Goal: Task Accomplishment & Management: Manage account settings

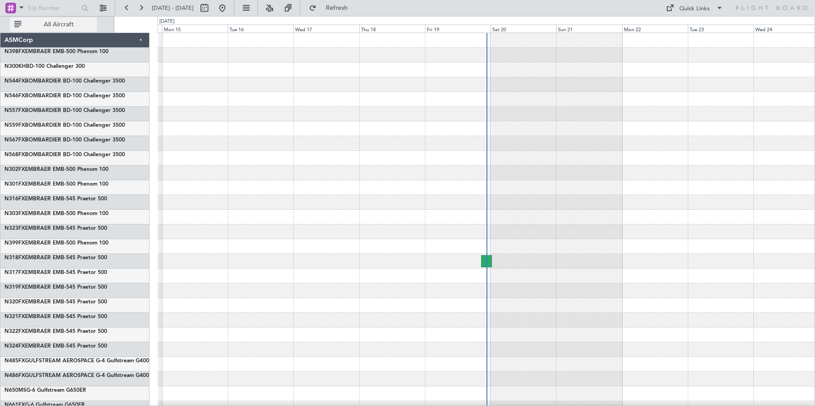
click at [59, 22] on span "All Aircraft" at bounding box center [58, 24] width 71 height 6
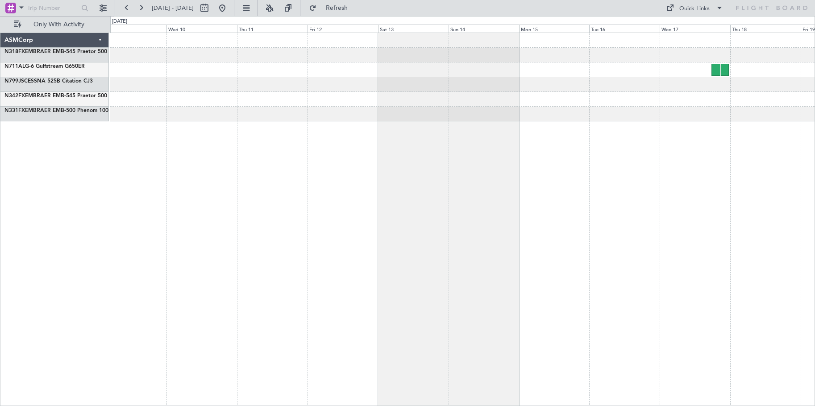
click at [725, 133] on div at bounding box center [462, 220] width 705 height 374
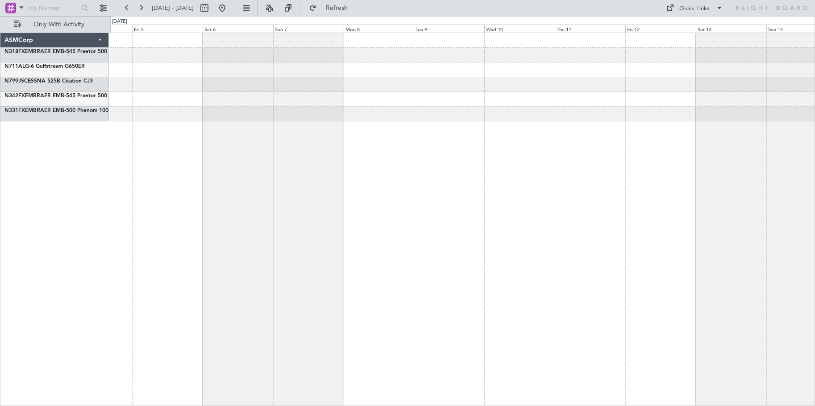
click at [688, 129] on div at bounding box center [462, 220] width 705 height 374
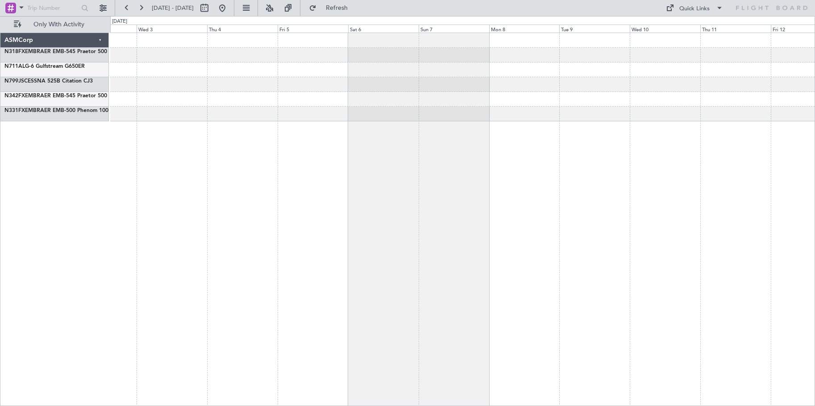
click at [558, 136] on div at bounding box center [462, 220] width 705 height 374
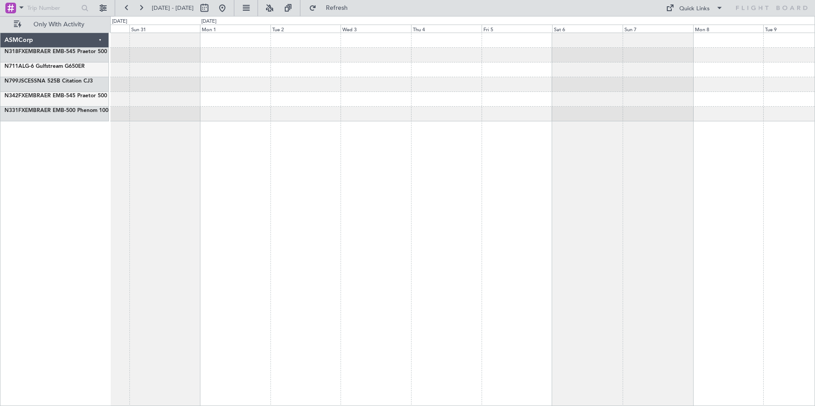
click at [298, 138] on div at bounding box center [462, 220] width 705 height 374
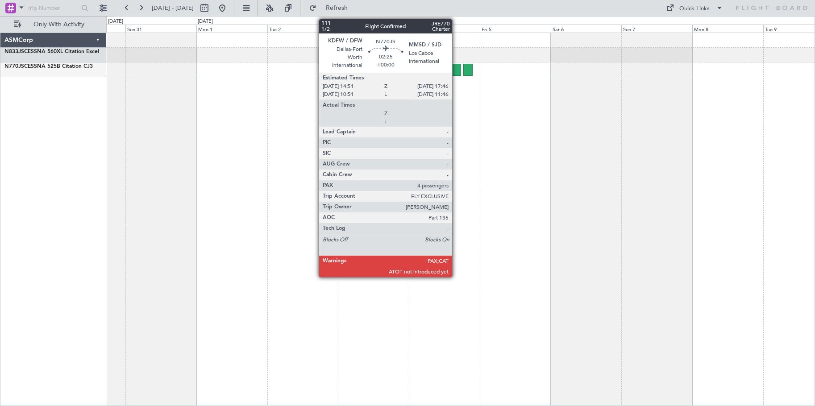
click at [457, 71] on div at bounding box center [456, 70] width 9 height 12
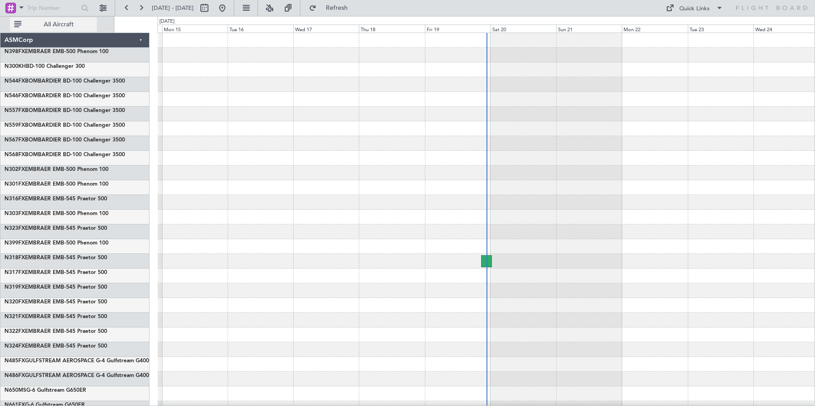
click at [37, 22] on span "All Aircraft" at bounding box center [58, 24] width 71 height 6
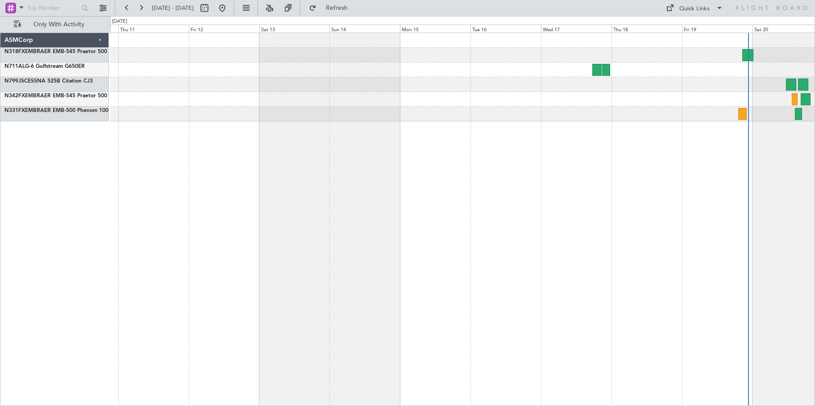
click at [571, 143] on div at bounding box center [462, 220] width 705 height 374
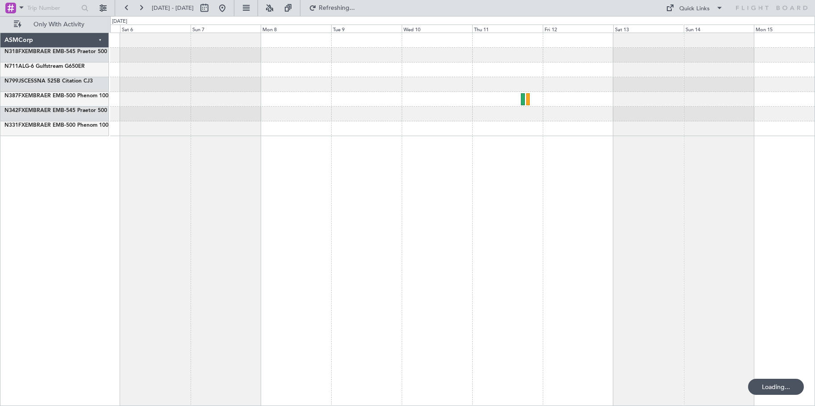
click at [535, 135] on div at bounding box center [462, 128] width 704 height 15
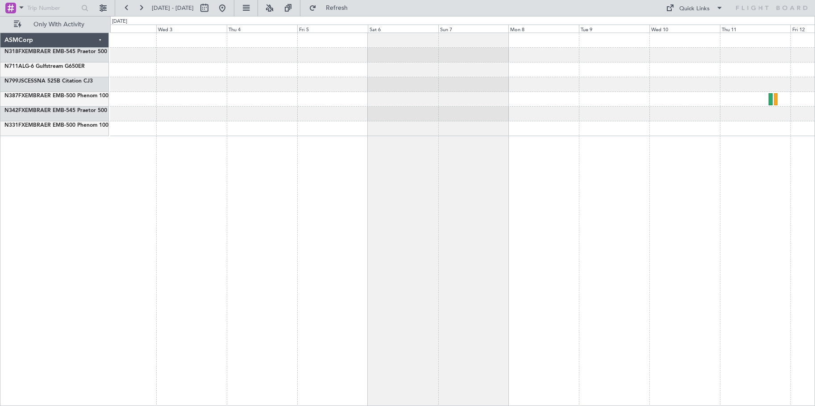
click at [492, 141] on div at bounding box center [462, 220] width 705 height 374
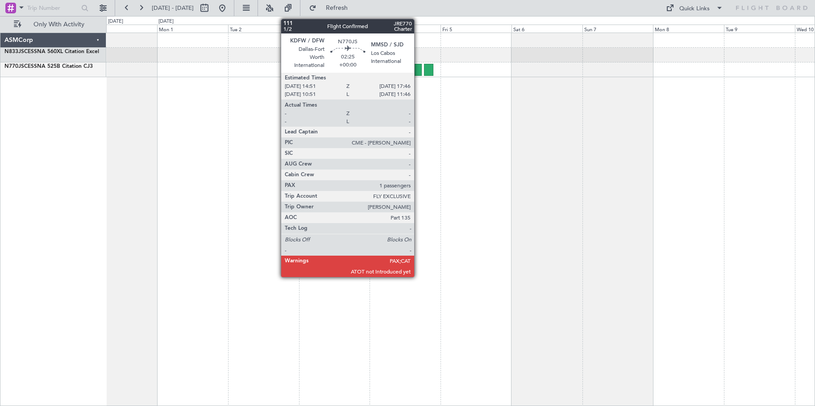
click at [418, 70] on div at bounding box center [417, 70] width 9 height 12
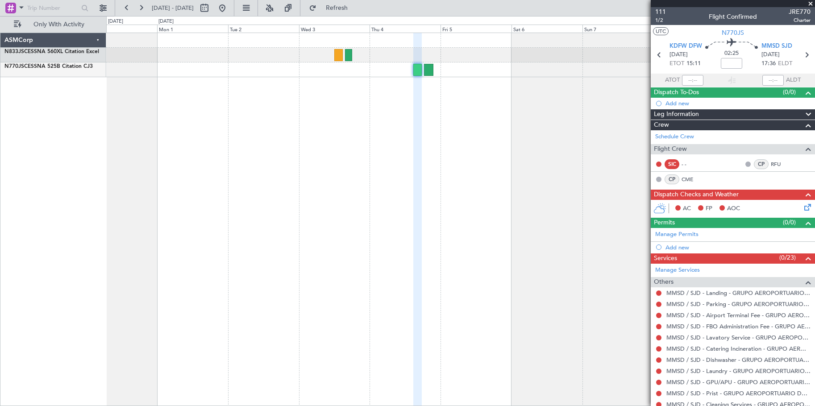
click at [701, 163] on div "- -" at bounding box center [692, 164] width 20 height 8
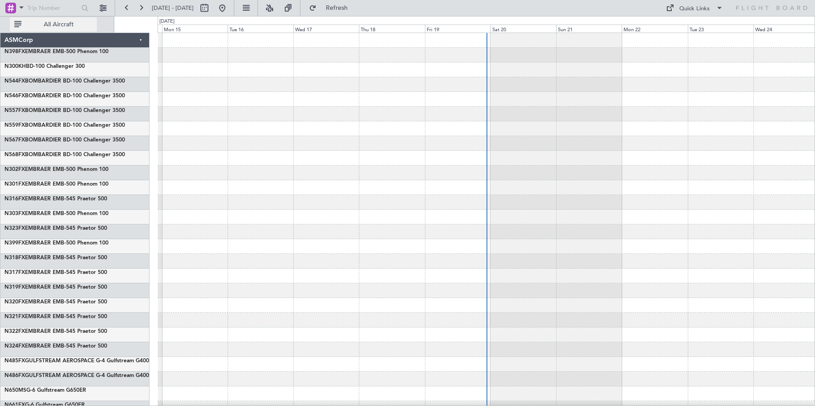
click at [88, 29] on button "All Aircraft" at bounding box center [53, 24] width 87 height 14
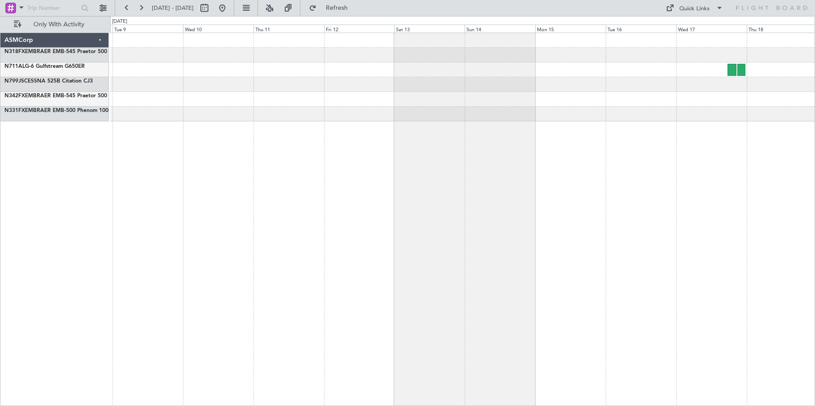
click at [815, 96] on html "14 Sep 2025 - 24 Sep 2025 Refresh Quick Links Only With Activity ASMCorp N318FX…" at bounding box center [407, 203] width 815 height 406
click at [667, 151] on div at bounding box center [462, 220] width 705 height 374
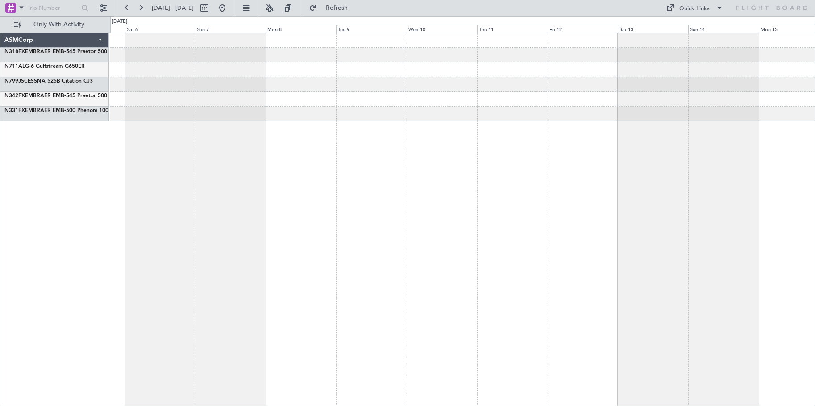
click at [430, 183] on div at bounding box center [462, 220] width 705 height 374
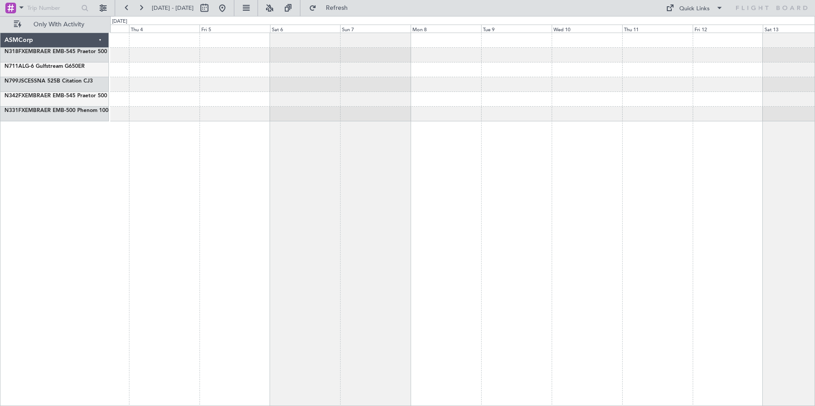
click at [429, 190] on div at bounding box center [462, 220] width 705 height 374
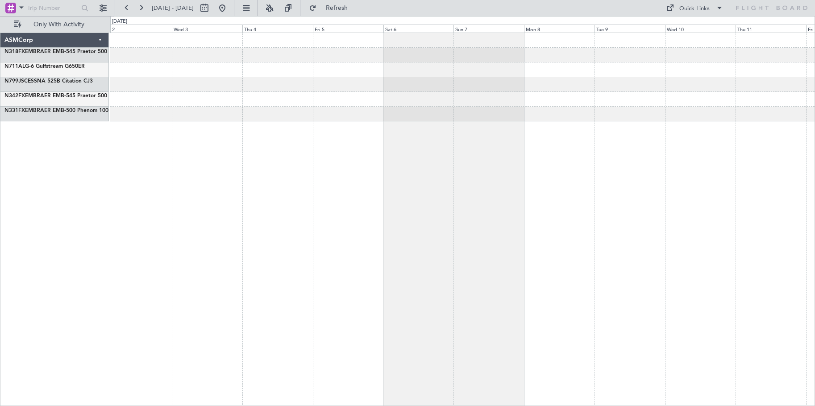
click at [238, 164] on div at bounding box center [462, 220] width 705 height 374
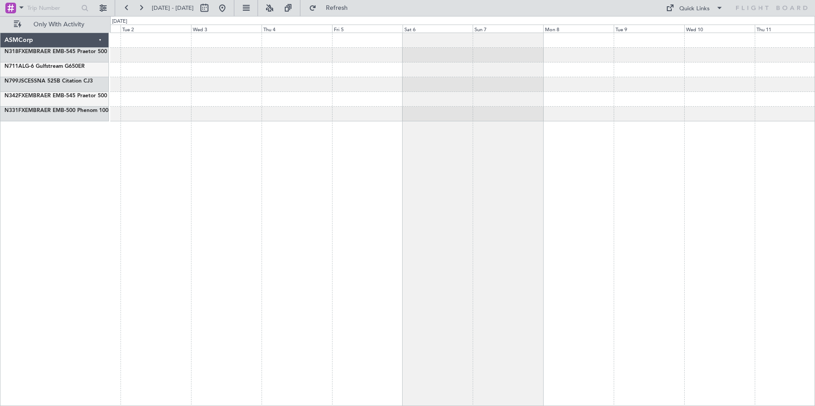
click at [375, 160] on div at bounding box center [462, 220] width 705 height 374
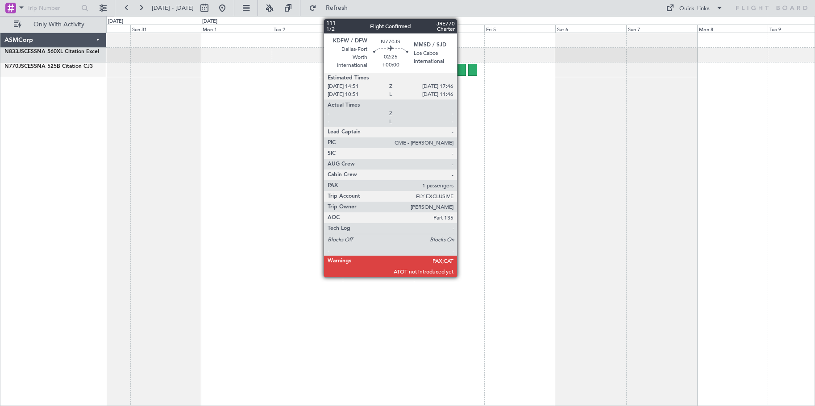
click at [461, 72] on div at bounding box center [461, 70] width 9 height 12
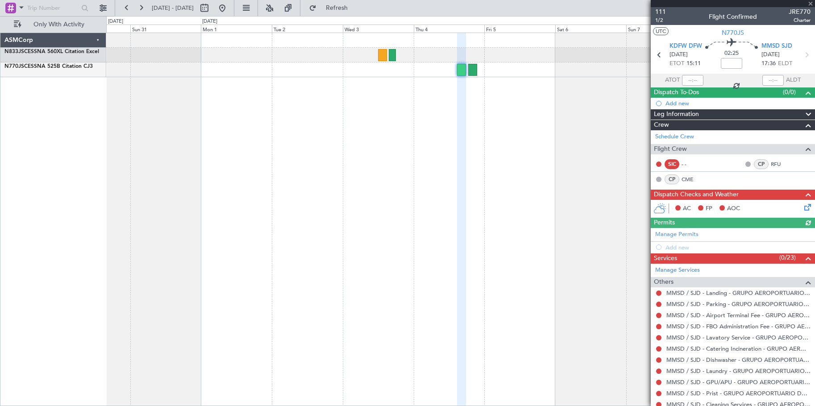
click at [672, 165] on div "SIC" at bounding box center [672, 164] width 15 height 10
click at [705, 156] on div "SIC - - CP RFU CP CME" at bounding box center [733, 170] width 164 height 33
click at [701, 170] on div "SIC - -" at bounding box center [682, 164] width 55 height 12
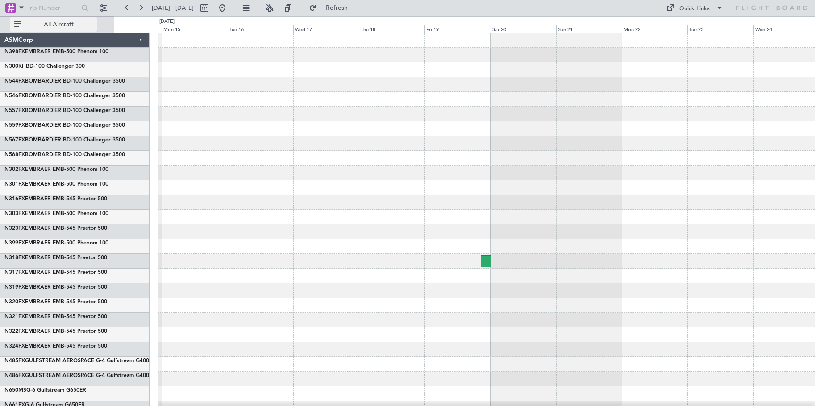
click at [69, 24] on span "All Aircraft" at bounding box center [58, 24] width 71 height 6
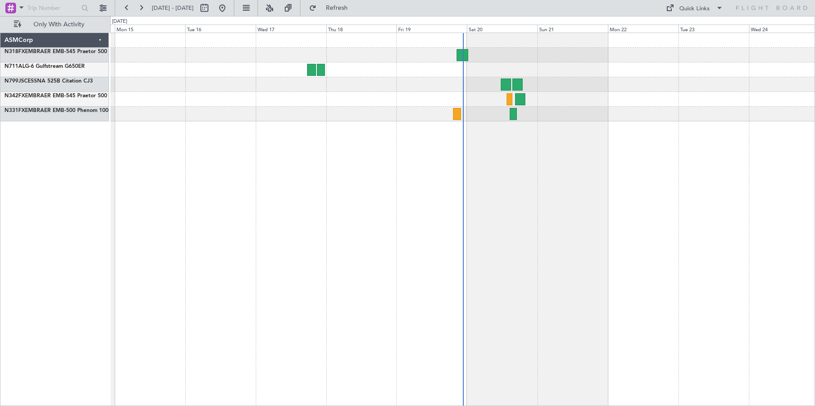
click at [528, 124] on div at bounding box center [462, 220] width 705 height 374
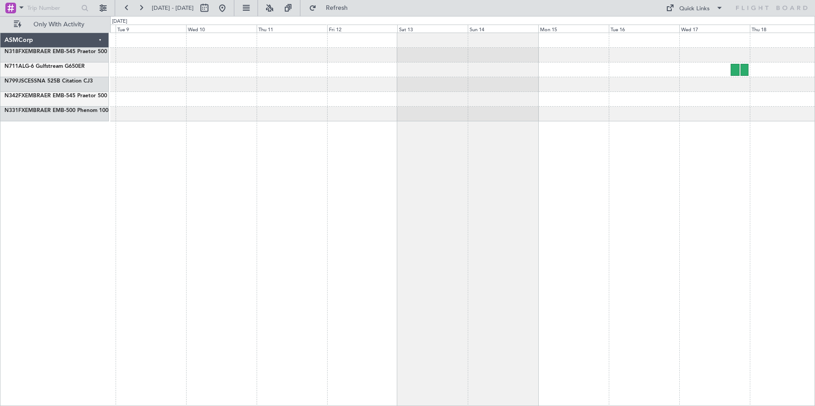
click at [516, 158] on div at bounding box center [462, 220] width 705 height 374
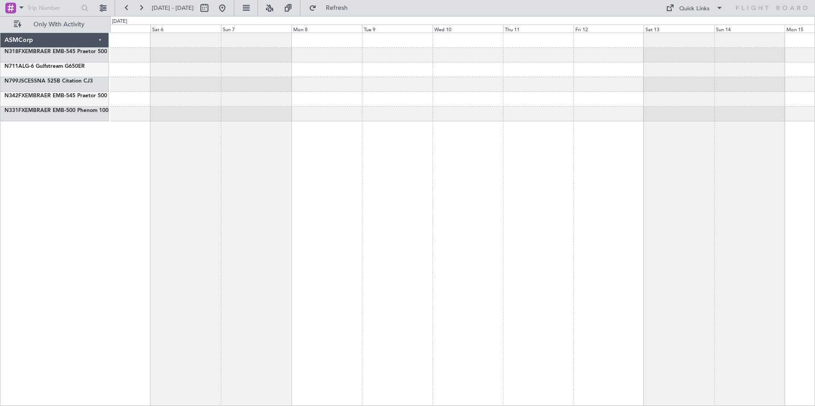
click at [510, 150] on div at bounding box center [462, 220] width 705 height 374
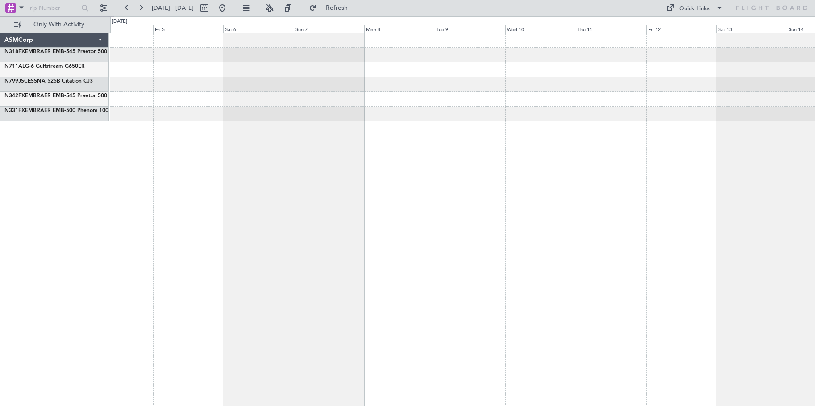
click at [349, 160] on div at bounding box center [462, 220] width 705 height 374
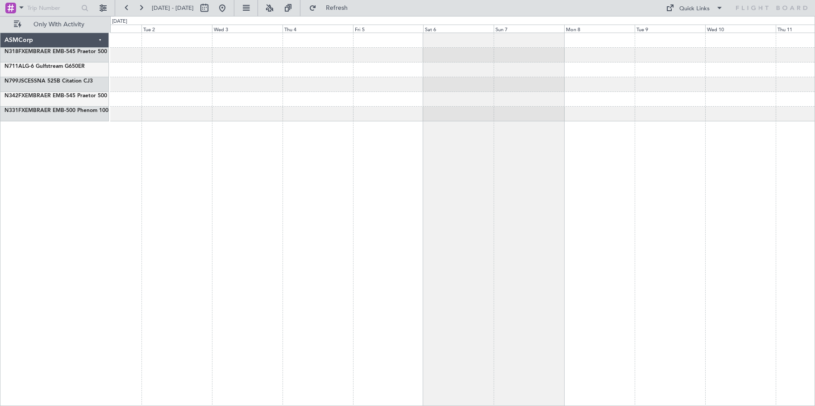
click at [305, 154] on div at bounding box center [462, 220] width 705 height 374
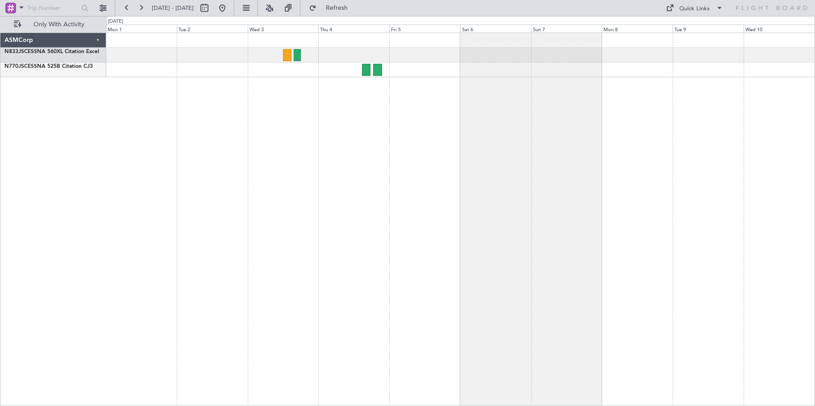
click at [372, 71] on div at bounding box center [460, 69] width 708 height 15
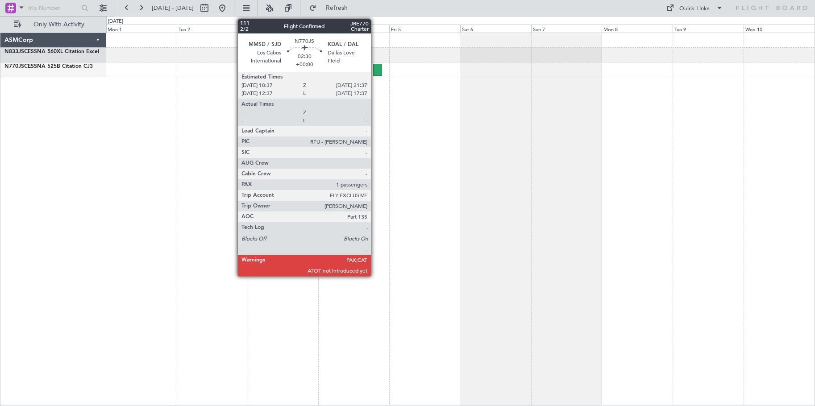
click at [375, 70] on div at bounding box center [377, 70] width 9 height 12
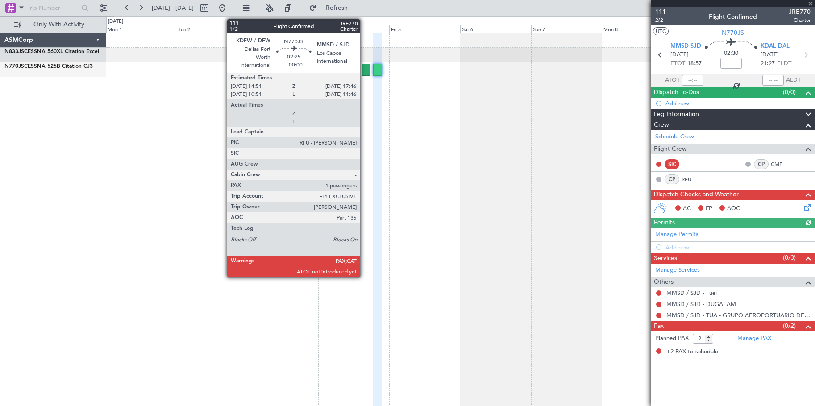
click at [365, 67] on div at bounding box center [366, 70] width 9 height 12
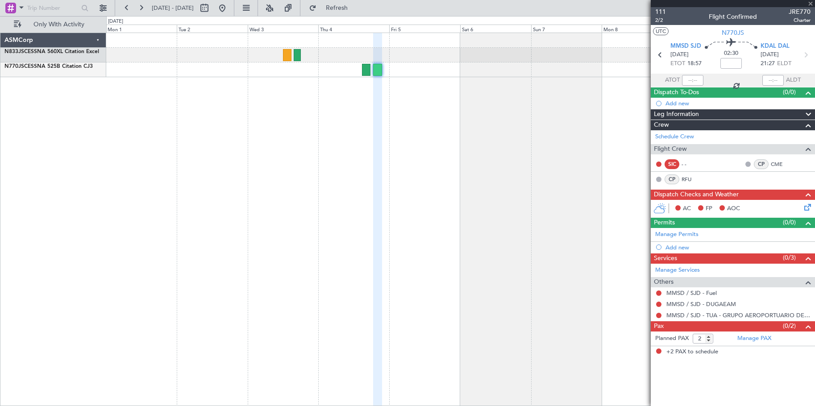
type input "4"
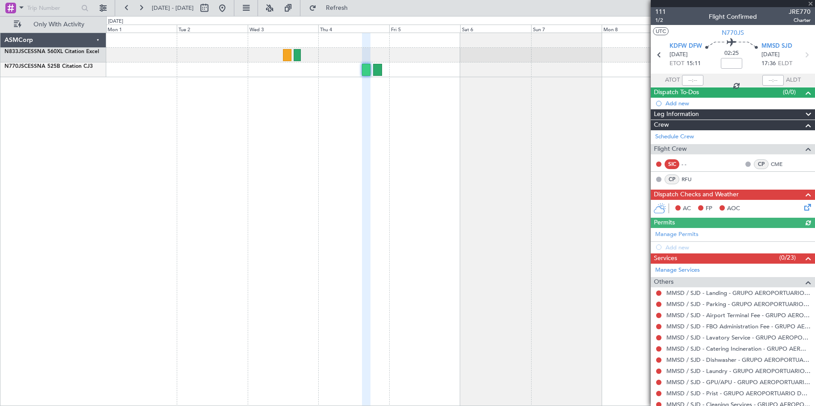
click at [661, 164] on button at bounding box center [658, 164] width 5 height 5
click at [658, 165] on button at bounding box center [658, 164] width 5 height 5
click at [675, 158] on div "SIC - -" at bounding box center [682, 164] width 55 height 12
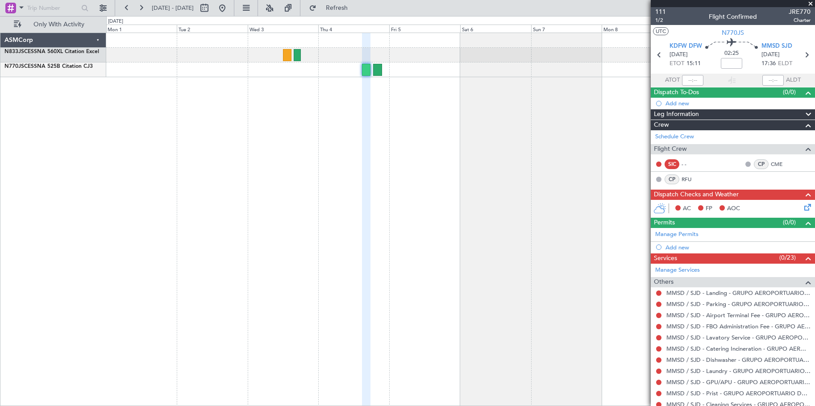
click at [673, 158] on div "SIC - -" at bounding box center [682, 164] width 55 height 12
click at [673, 157] on div "SIC - - CP CME CP RFU" at bounding box center [733, 172] width 161 height 30
click at [698, 169] on div "SIC - -" at bounding box center [682, 164] width 55 height 12
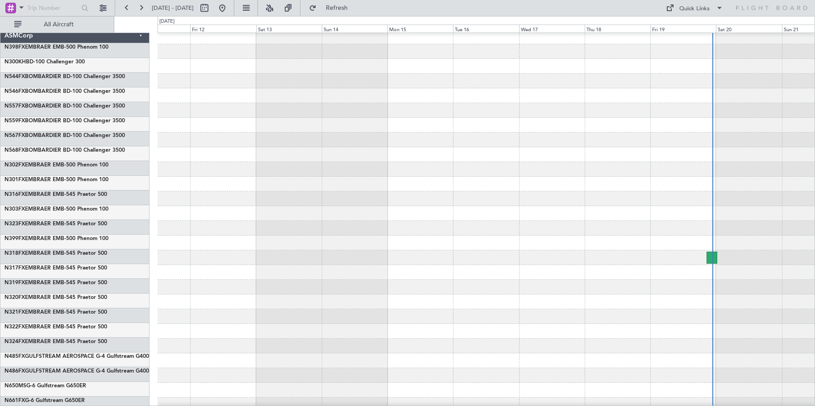
scroll to position [4, 0]
click at [89, 28] on button "All Aircraft" at bounding box center [53, 24] width 87 height 14
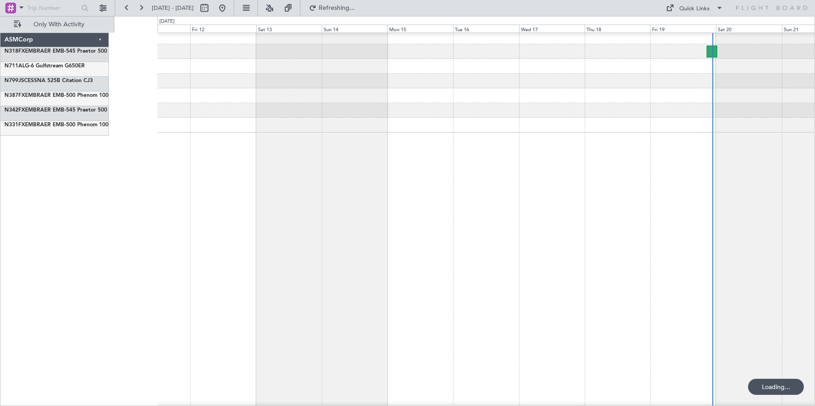
scroll to position [0, 0]
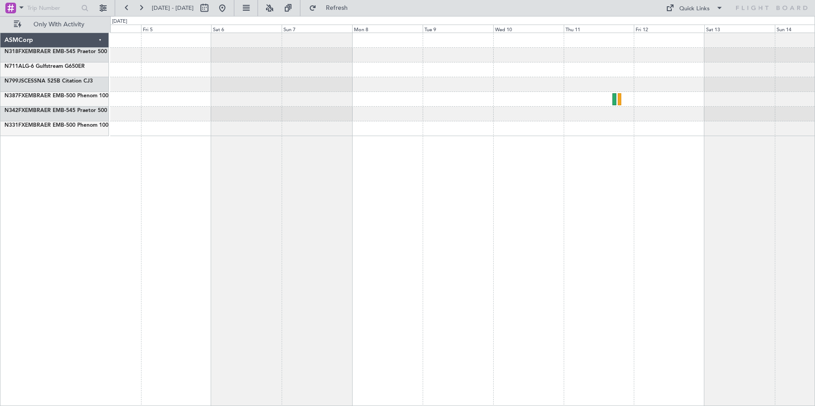
click at [801, 191] on div at bounding box center [462, 220] width 705 height 374
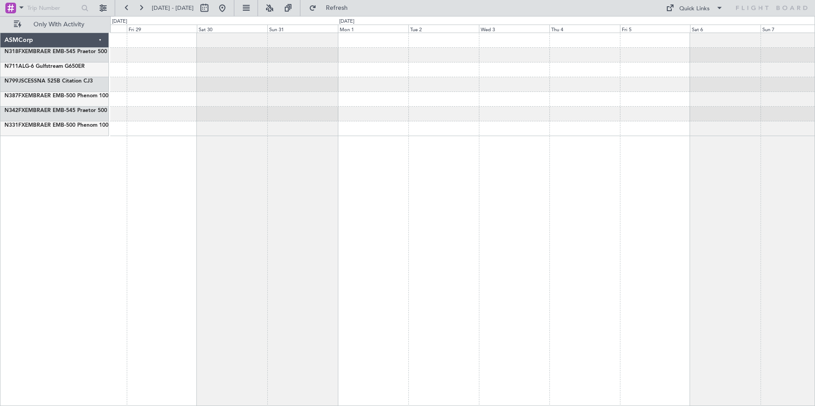
click at [721, 186] on div at bounding box center [462, 220] width 705 height 374
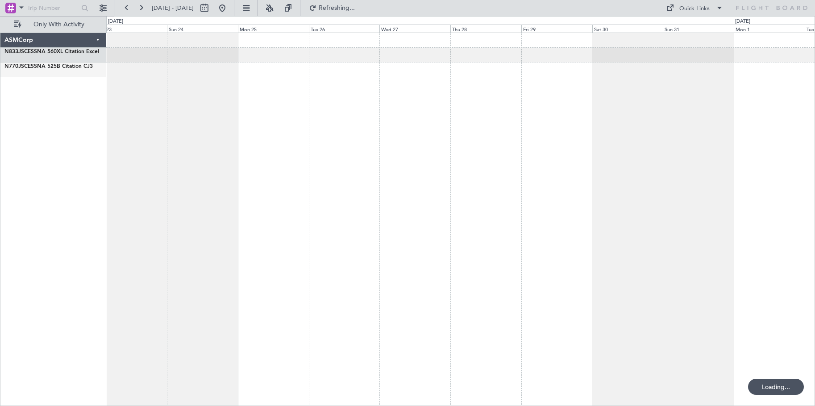
click at [739, 179] on div at bounding box center [460, 220] width 709 height 374
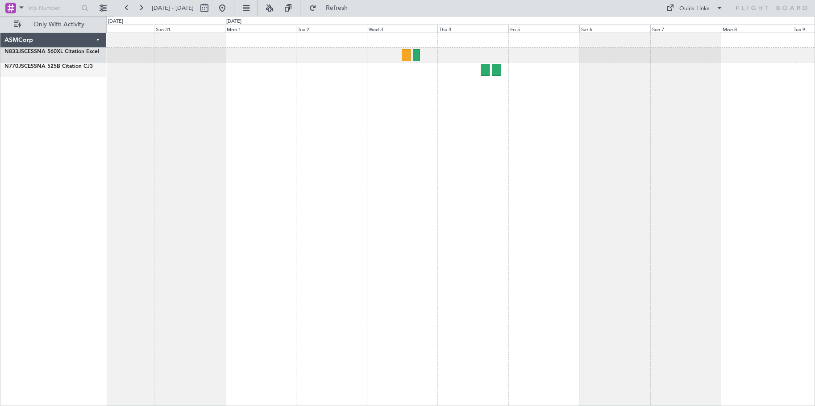
click at [204, 213] on div at bounding box center [460, 220] width 709 height 374
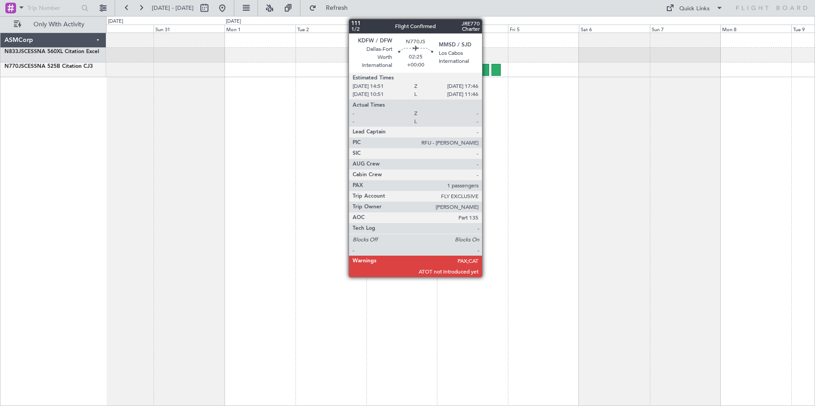
click at [486, 71] on div at bounding box center [484, 70] width 9 height 12
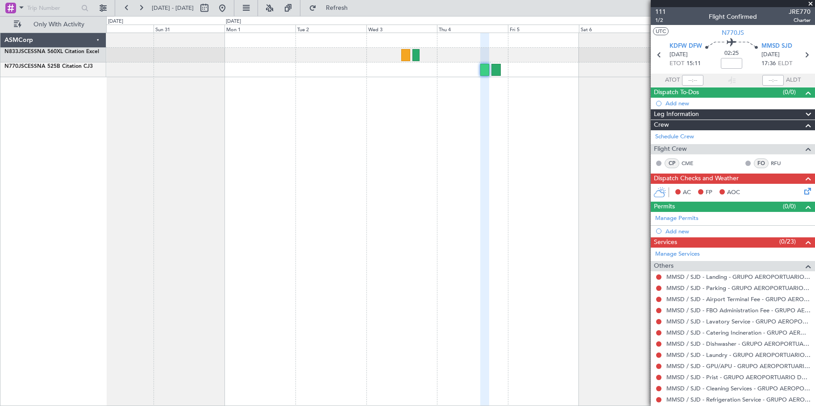
drag, startPoint x: 679, startPoint y: 195, endPoint x: 671, endPoint y: 190, distance: 9.7
click at [679, 195] on nimbus-traffic-light at bounding box center [677, 192] width 7 height 9
click at [666, 188] on div "AC FP AOC" at bounding box center [733, 193] width 164 height 18
click at [645, 196] on div at bounding box center [460, 220] width 709 height 374
click at [664, 190] on icon at bounding box center [659, 192] width 13 height 11
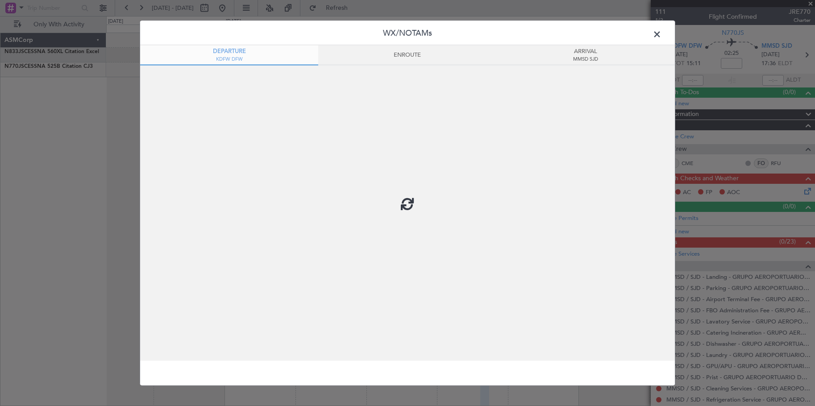
click at [663, 37] on div "WX/NOTAMs DEPARTURE KDFW DFW ENROUTE ARRIVAL MMSD SJD" at bounding box center [408, 204] width 536 height 366
click at [662, 37] on span at bounding box center [662, 37] width 0 height 18
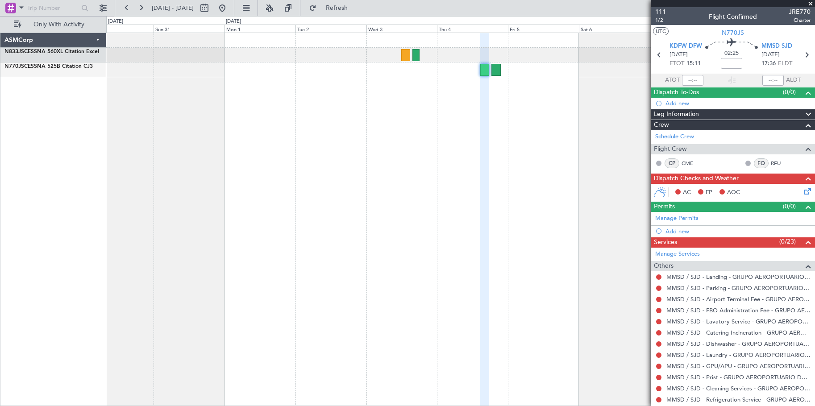
click at [678, 121] on div "Crew" at bounding box center [733, 125] width 164 height 10
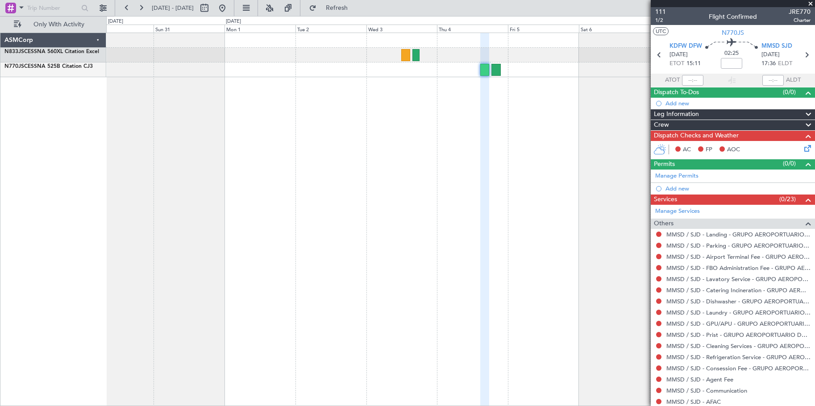
click at [683, 114] on span "Leg Information" at bounding box center [676, 114] width 45 height 10
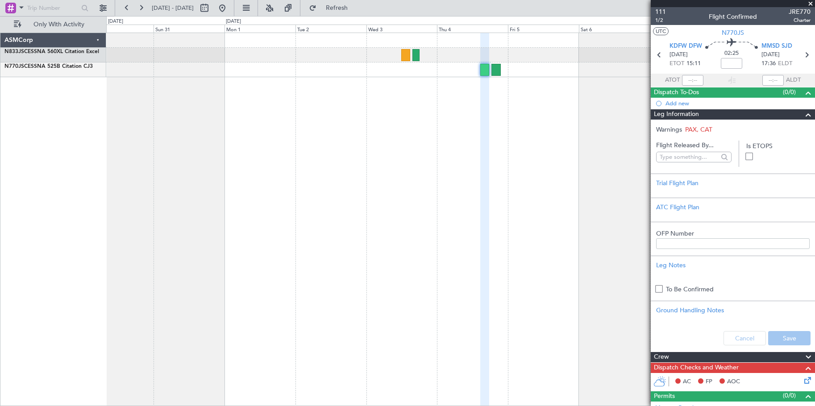
click at [683, 113] on span "Leg Information" at bounding box center [676, 114] width 45 height 10
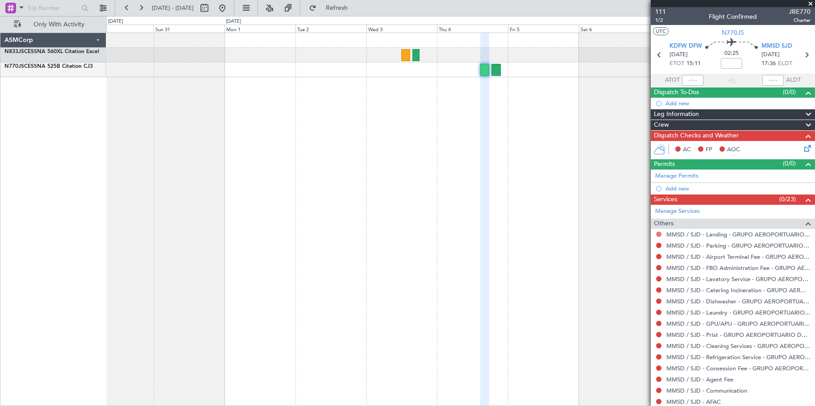
click at [659, 232] on button at bounding box center [658, 234] width 5 height 5
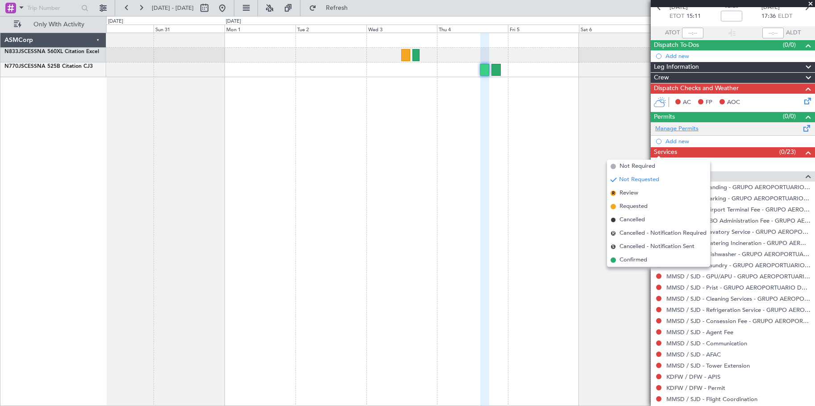
scroll to position [89, 0]
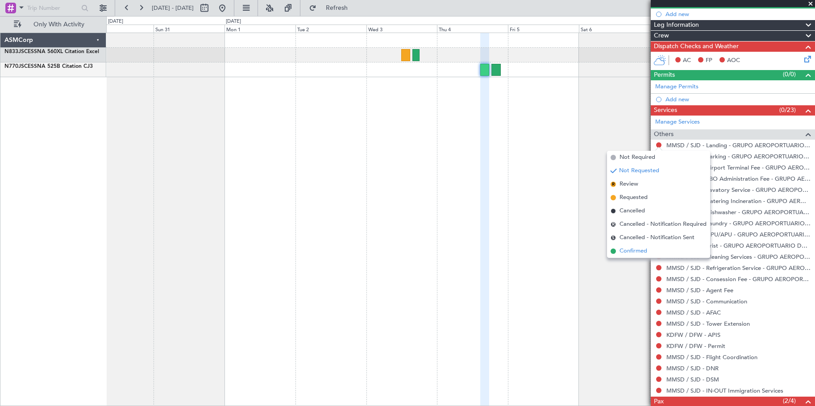
click at [639, 250] on span "Confirmed" at bounding box center [634, 251] width 28 height 9
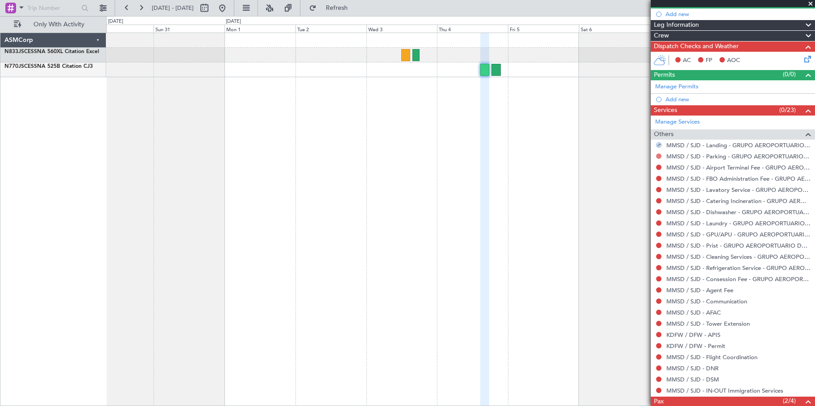
click at [660, 154] on button at bounding box center [658, 156] width 5 height 5
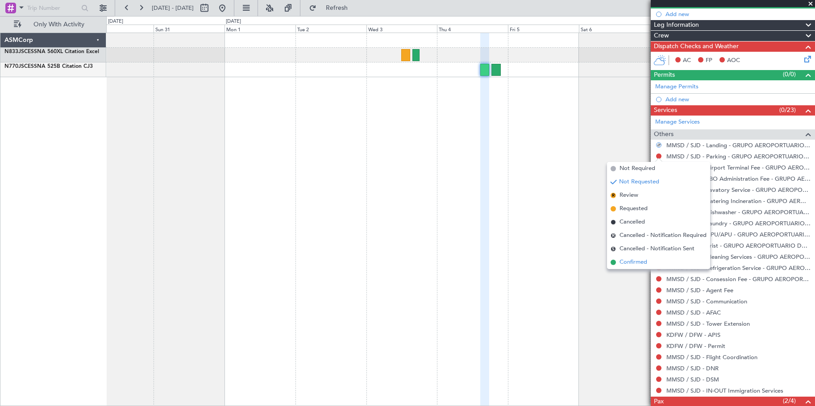
click at [659, 258] on li "Confirmed" at bounding box center [658, 262] width 103 height 13
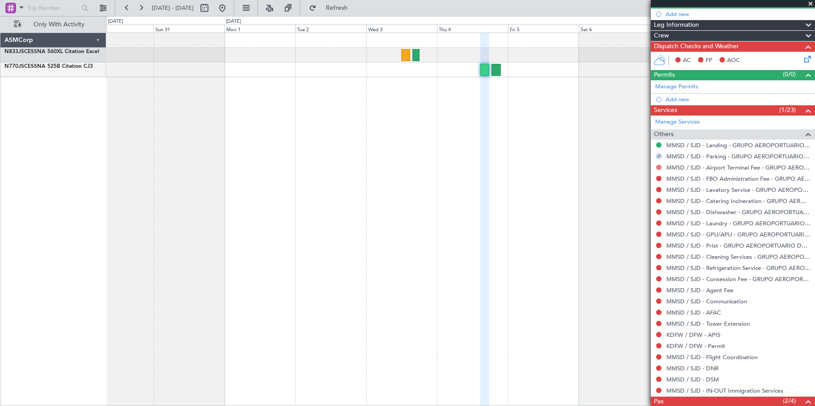
click at [658, 167] on button at bounding box center [658, 167] width 5 height 5
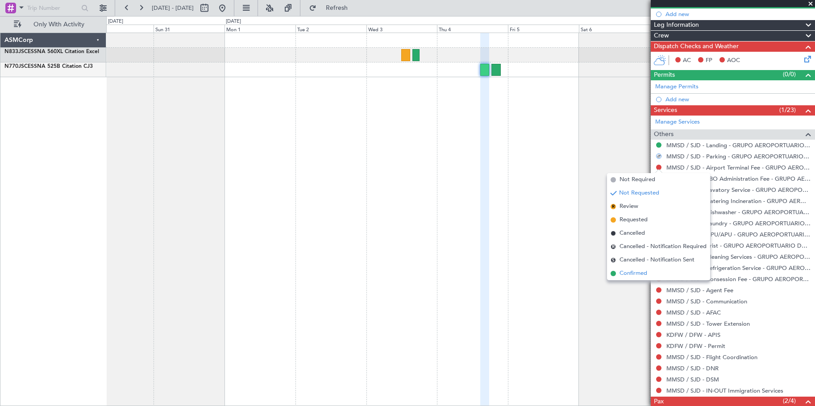
click at [654, 270] on li "Confirmed" at bounding box center [658, 273] width 103 height 13
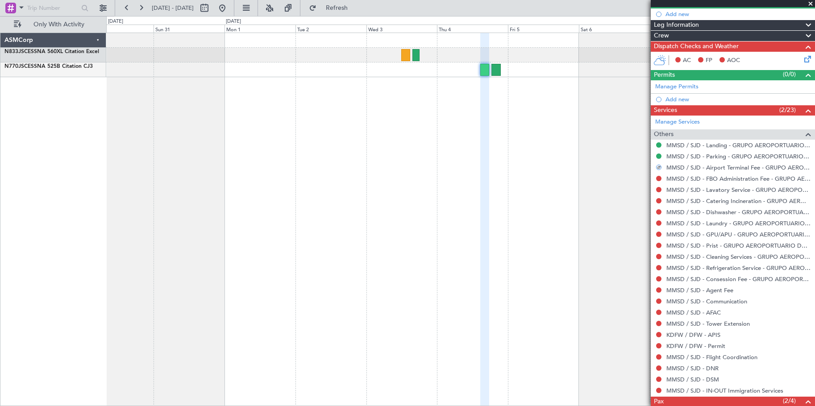
click at [663, 180] on div "MMSD / SJD - FBO Administration Fee - GRUPO AEROPORTUARIO DEL PACIFICO" at bounding box center [733, 178] width 164 height 11
click at [661, 179] on button at bounding box center [658, 178] width 5 height 5
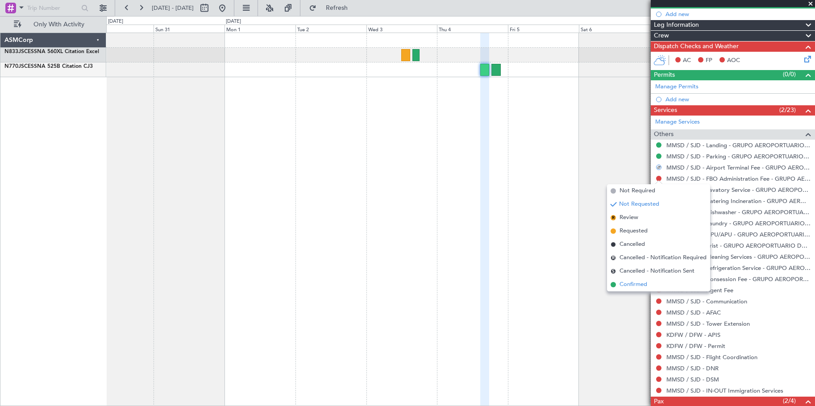
click at [649, 279] on li "Confirmed" at bounding box center [658, 284] width 103 height 13
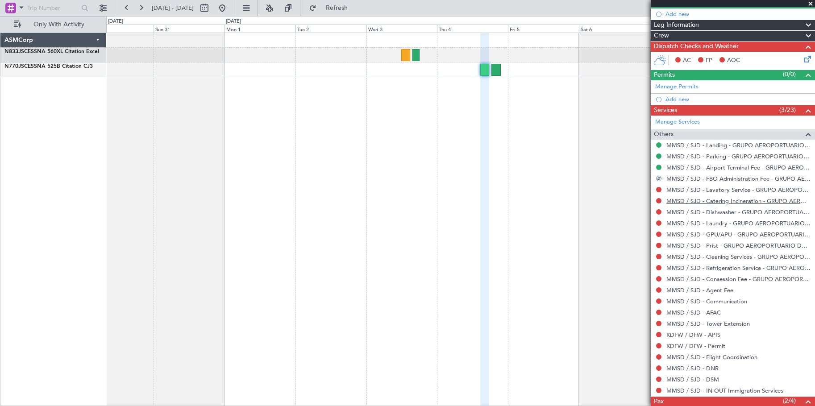
drag, startPoint x: 761, startPoint y: 368, endPoint x: 705, endPoint y: 199, distance: 177.7
click at [705, 199] on ul "MMSD / SJD - Landing - GRUPO AEROPORTUARIO DEL PACIFICO MMSD / SJD - Parking - …" at bounding box center [733, 268] width 164 height 257
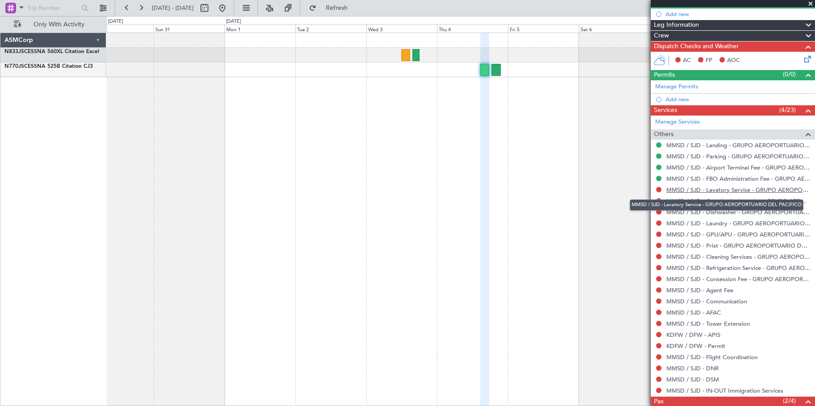
click at [678, 187] on link "MMSD / SJD - Lavatory Service - GRUPO AEROPORTUARIO DEL PACIFICO" at bounding box center [738, 190] width 144 height 8
drag, startPoint x: 676, startPoint y: 199, endPoint x: 675, endPoint y: 218, distance: 19.7
click at [677, 199] on mat-tooltip-component "MMSD / SJD - Lavatory Service - GRUPO AEROPORTUARIO DEL PACIFICO" at bounding box center [717, 205] width 186 height 24
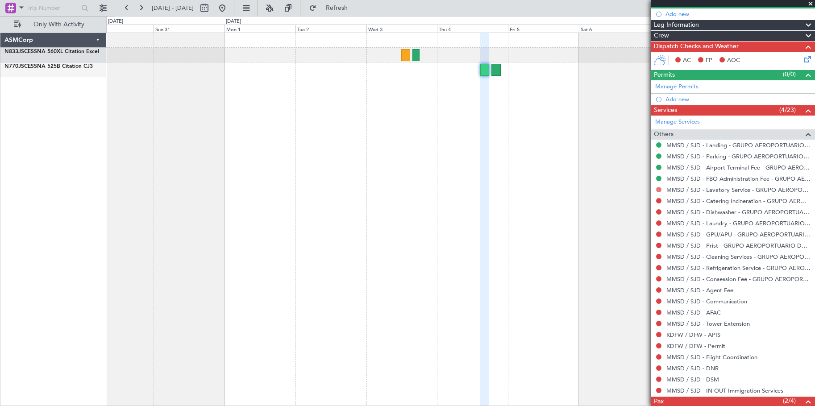
click at [658, 189] on button at bounding box center [658, 189] width 5 height 5
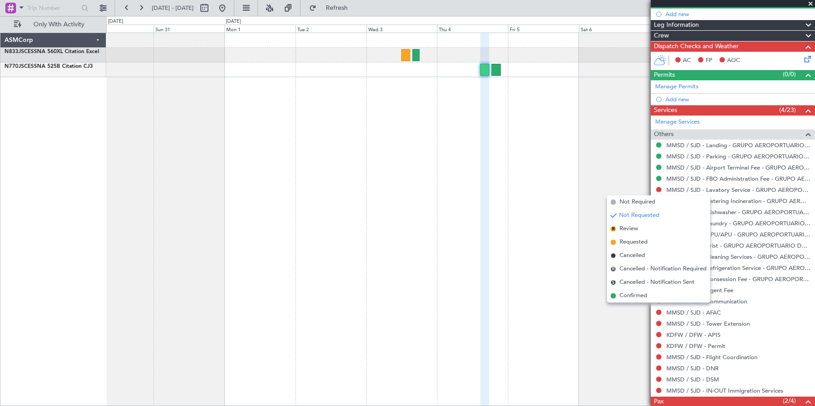
click at [631, 291] on li "Confirmed" at bounding box center [658, 295] width 103 height 13
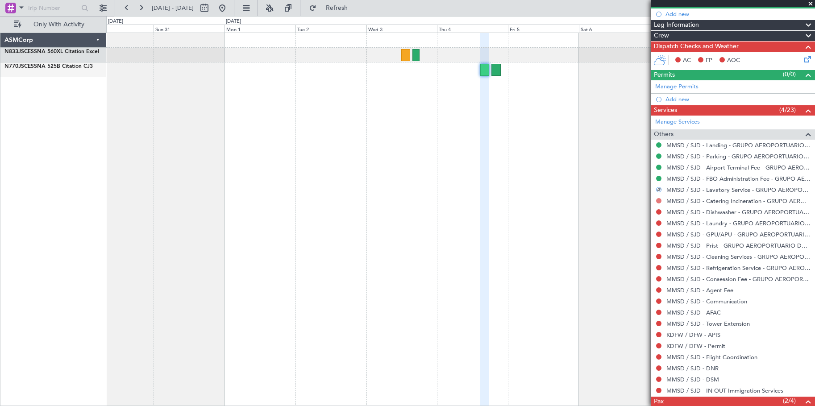
click at [661, 201] on button at bounding box center [658, 200] width 5 height 5
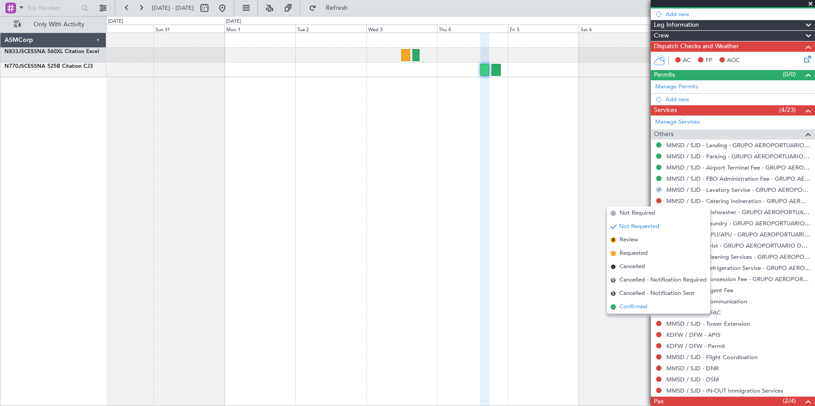
click at [671, 302] on li "Confirmed" at bounding box center [658, 306] width 103 height 13
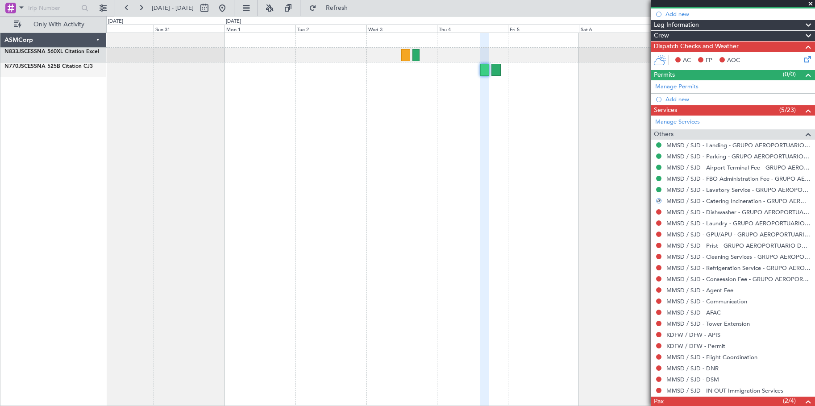
click at [660, 216] on div "MMSD / SJD - Dishwasher - GRUPO AEROPORTUARIO DEL PACIFICO" at bounding box center [733, 212] width 164 height 11
click at [659, 212] on button at bounding box center [658, 211] width 5 height 5
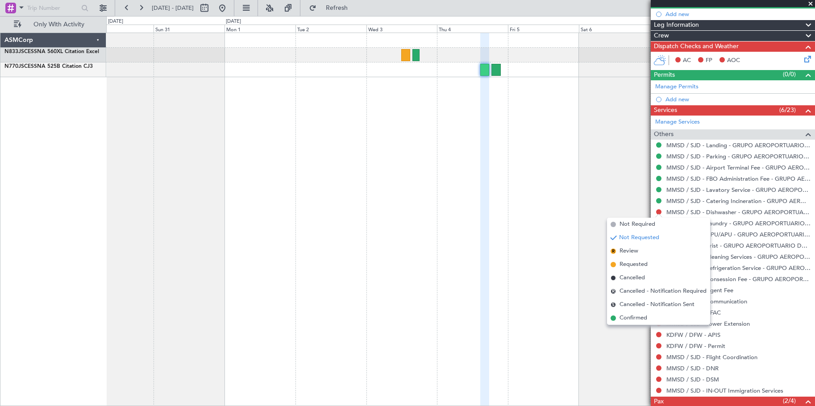
click at [638, 312] on li "Confirmed" at bounding box center [658, 318] width 103 height 13
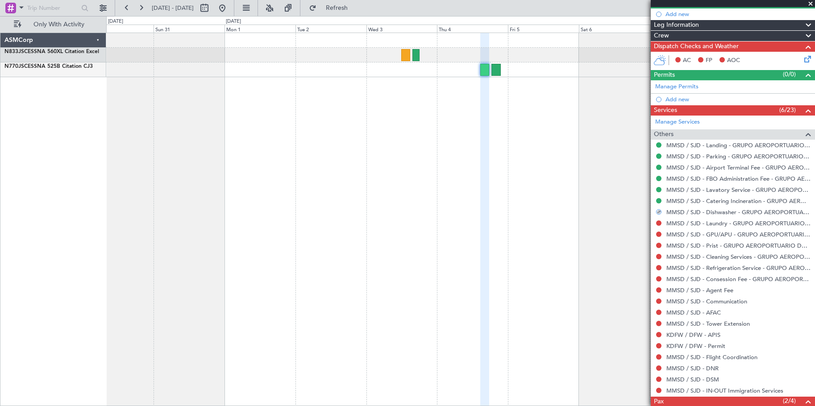
click at [658, 225] on div at bounding box center [658, 223] width 7 height 7
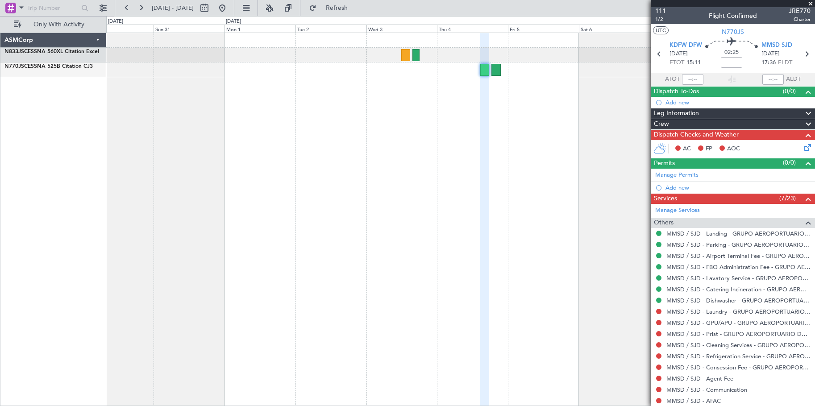
scroll to position [0, 0]
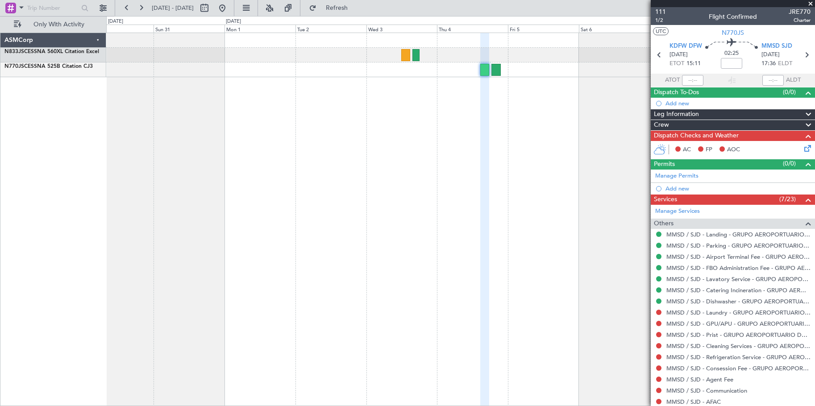
click at [680, 147] on button at bounding box center [677, 148] width 5 height 5
click at [657, 144] on icon at bounding box center [659, 149] width 13 height 11
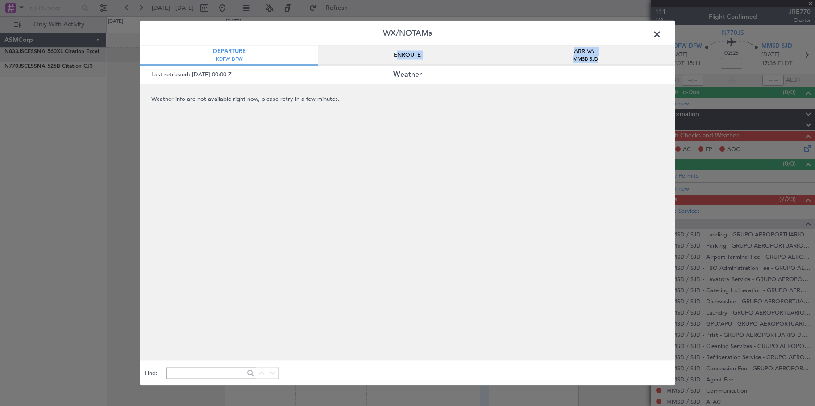
click at [575, 54] on span "ARRIVAL" at bounding box center [585, 51] width 23 height 9
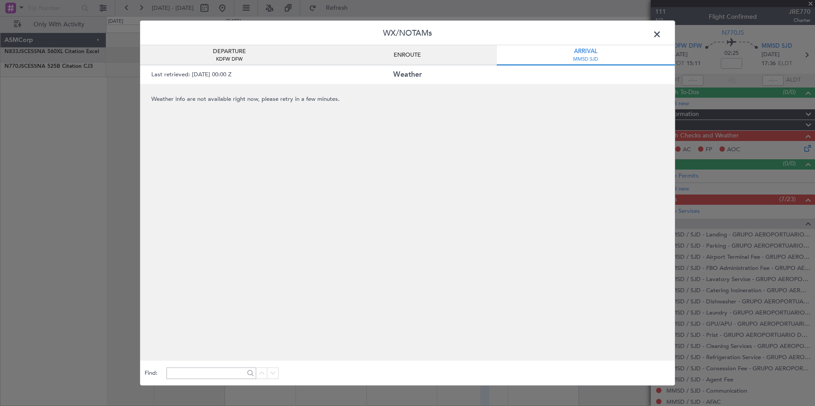
click at [187, 52] on div "DEPARTURE KDFW DFW" at bounding box center [229, 56] width 178 height 20
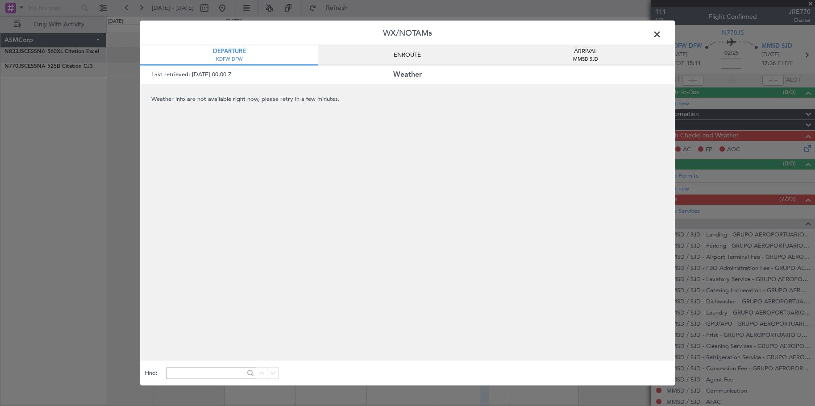
click at [237, 81] on div "Last retrieved: 19/09/2025 00:00 Z Weather" at bounding box center [407, 75] width 535 height 19
click at [232, 71] on span "Last retrieved: 19/09/2025 00:00 Z" at bounding box center [191, 75] width 80 height 8
drag, startPoint x: 242, startPoint y: 71, endPoint x: 230, endPoint y: 102, distance: 33.3
click at [243, 71] on div "Last retrieved: 19/09/2025 00:00 Z" at bounding box center [229, 75] width 156 height 9
drag, startPoint x: 310, startPoint y: 122, endPoint x: 294, endPoint y: 121, distance: 15.6
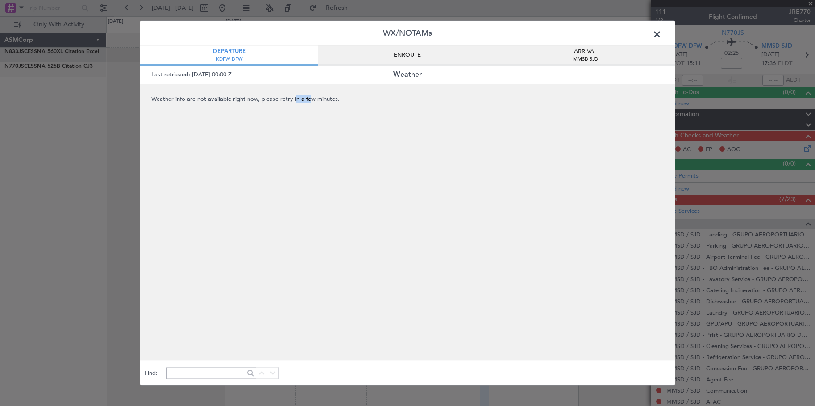
click at [295, 123] on span "Weather info are not available right now, please retry in a few minutes." at bounding box center [407, 222] width 535 height 277
click at [312, 200] on span "Weather info are not available right now, please retry in a few minutes." at bounding box center [407, 222] width 535 height 277
click at [662, 35] on span at bounding box center [662, 37] width 0 height 18
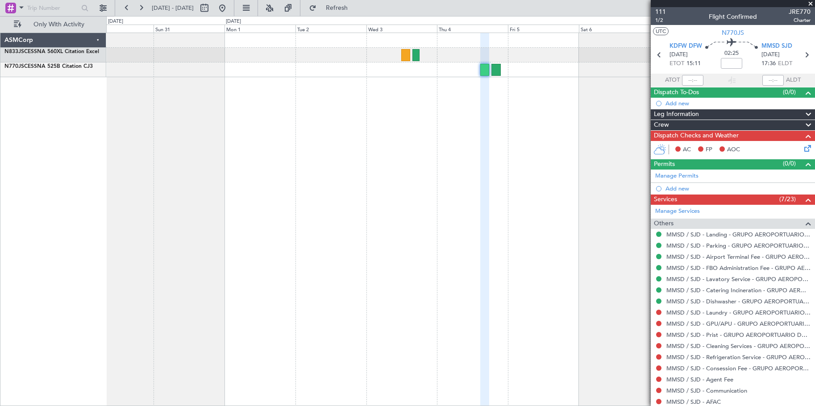
click at [752, 135] on div "Dispatch Checks and Weather" at bounding box center [733, 136] width 164 height 10
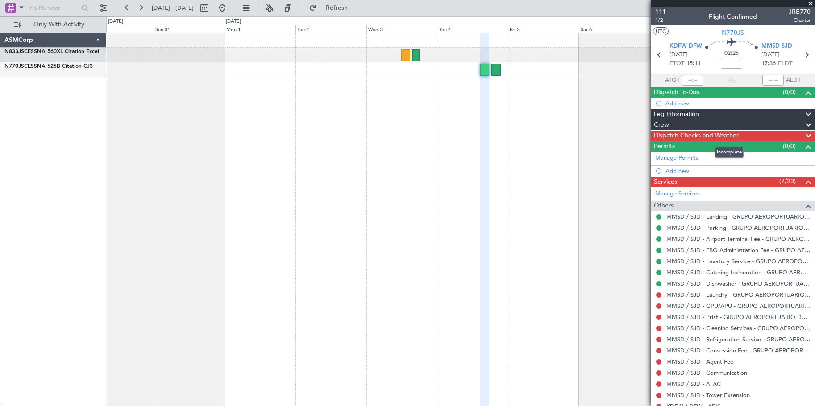
click at [752, 135] on div "Dispatch Checks and Weather" at bounding box center [733, 136] width 164 height 10
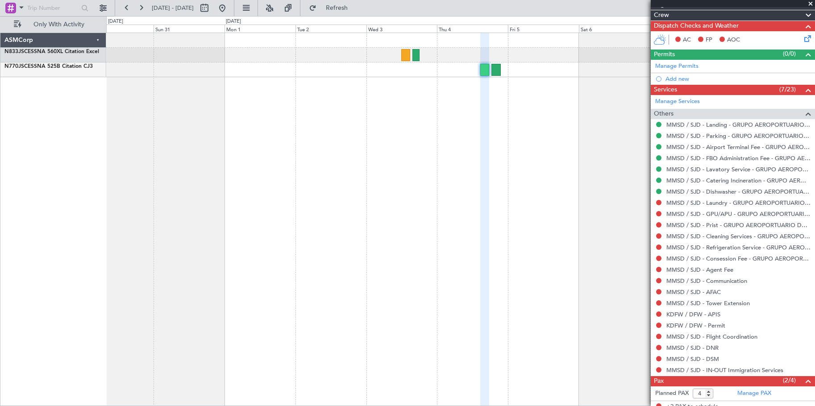
scroll to position [156, 0]
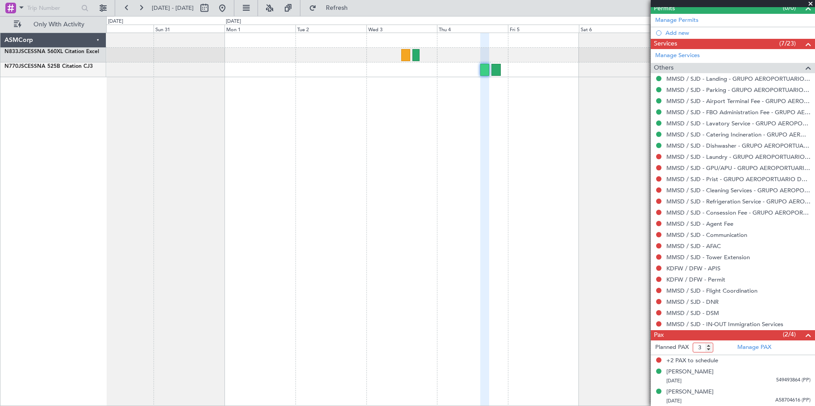
click at [708, 349] on input "3" at bounding box center [703, 348] width 21 height 10
type input "2"
click at [708, 349] on input "2" at bounding box center [703, 348] width 21 height 10
click at [742, 362] on div "+2 PAX to schedule" at bounding box center [733, 361] width 164 height 12
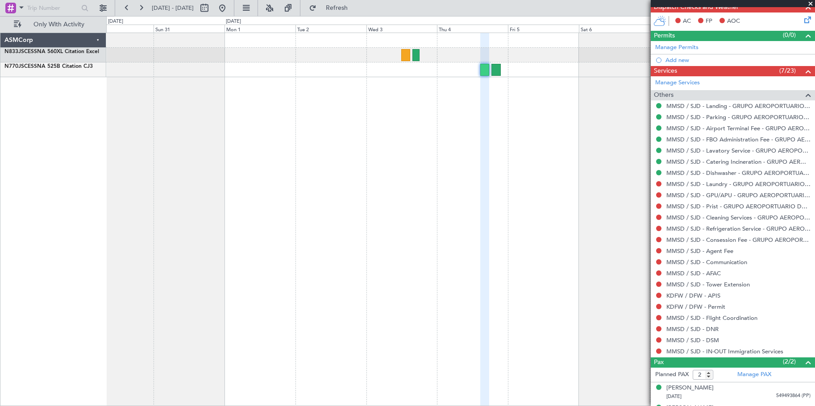
scroll to position [145, 0]
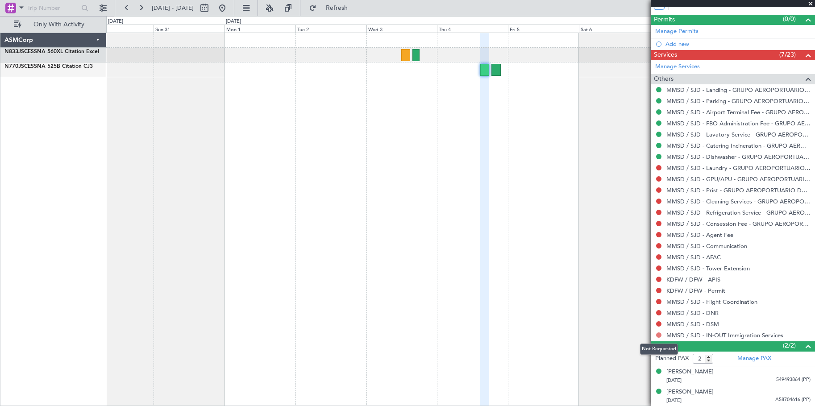
click at [660, 333] on button at bounding box center [658, 335] width 5 height 5
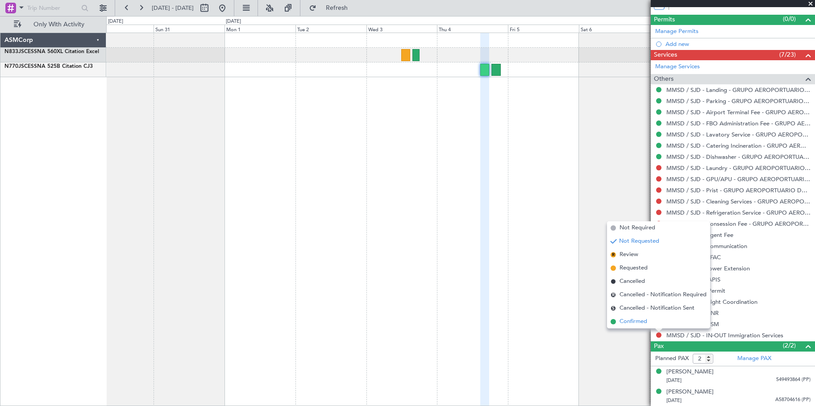
click at [646, 324] on span "Confirmed" at bounding box center [634, 321] width 28 height 9
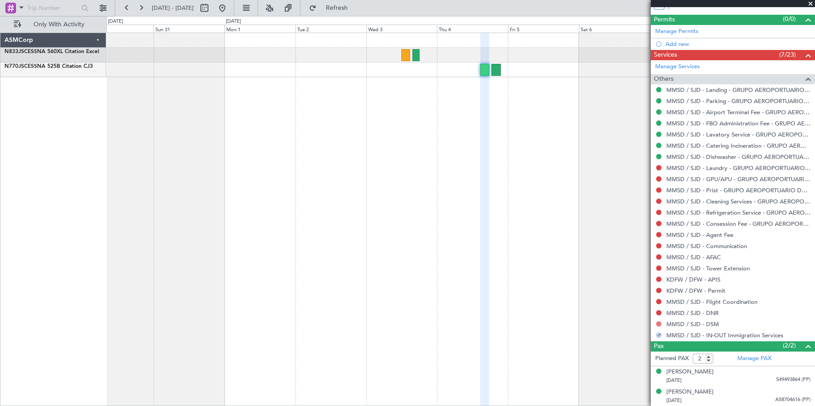
click at [659, 323] on button at bounding box center [658, 323] width 5 height 5
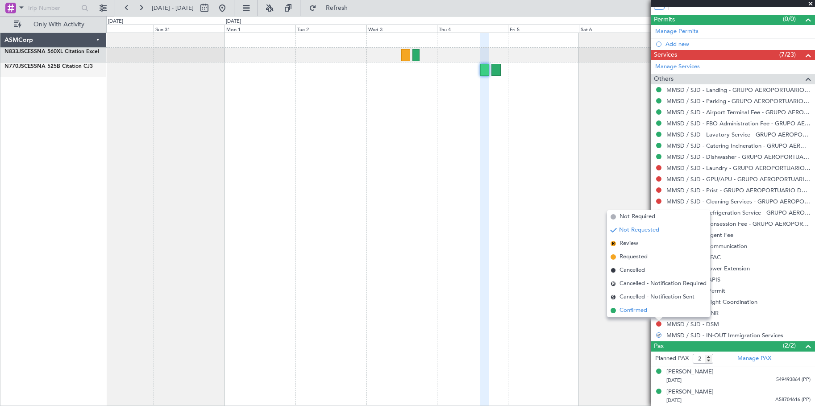
click at [652, 312] on li "Confirmed" at bounding box center [658, 310] width 103 height 13
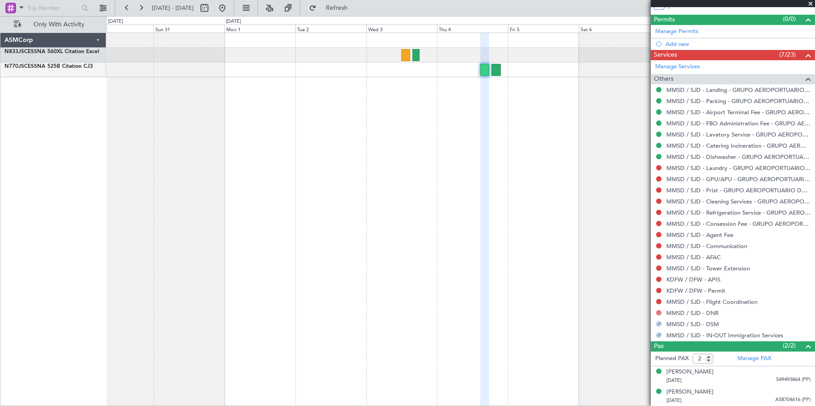
click at [657, 313] on button at bounding box center [658, 312] width 5 height 5
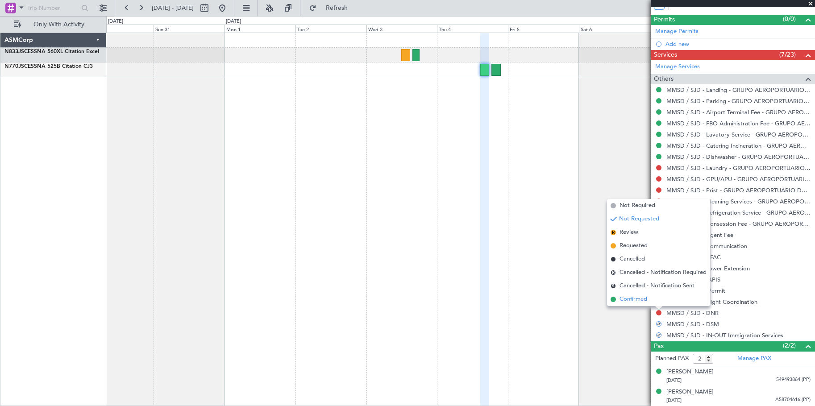
click at [651, 301] on li "Confirmed" at bounding box center [658, 299] width 103 height 13
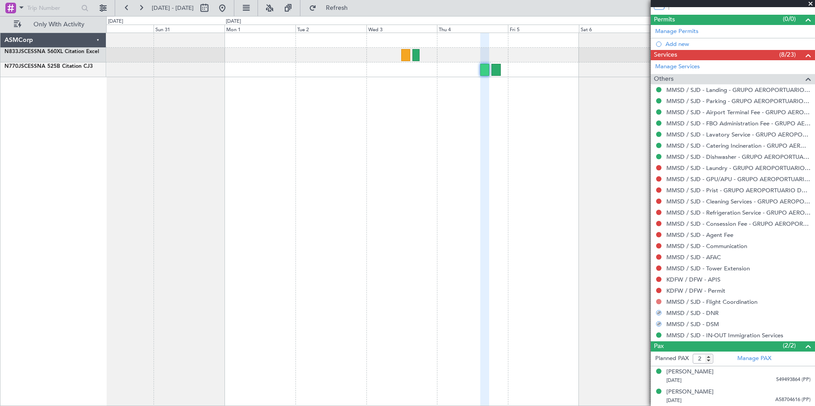
click at [659, 299] on button at bounding box center [658, 301] width 5 height 5
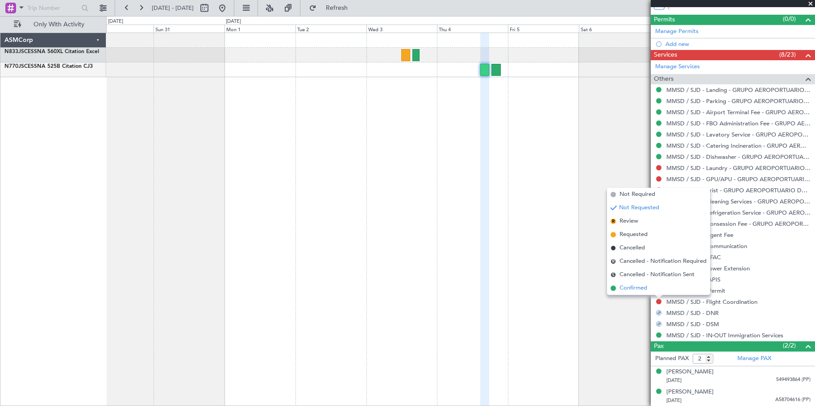
click at [651, 291] on li "Confirmed" at bounding box center [658, 288] width 103 height 13
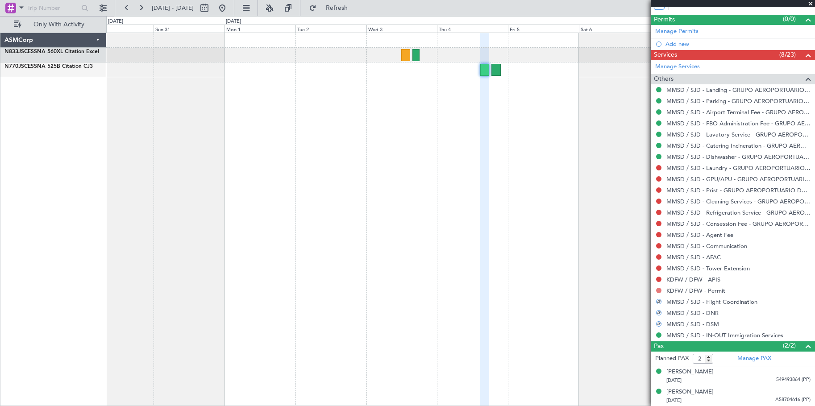
click at [659, 289] on button at bounding box center [658, 290] width 5 height 5
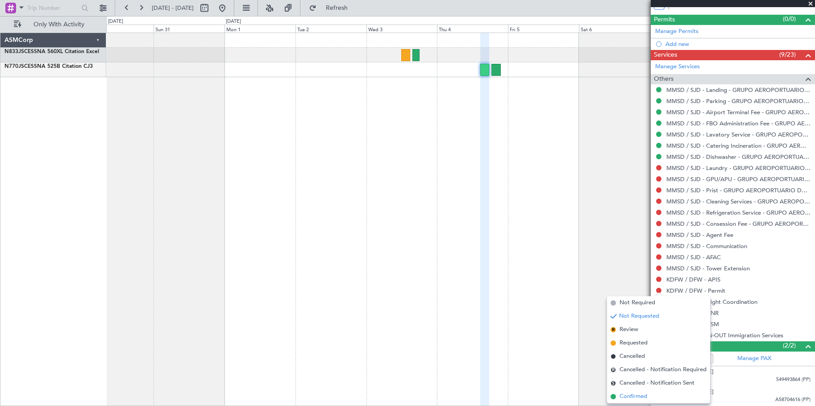
click at [620, 391] on li "Confirmed" at bounding box center [658, 396] width 103 height 13
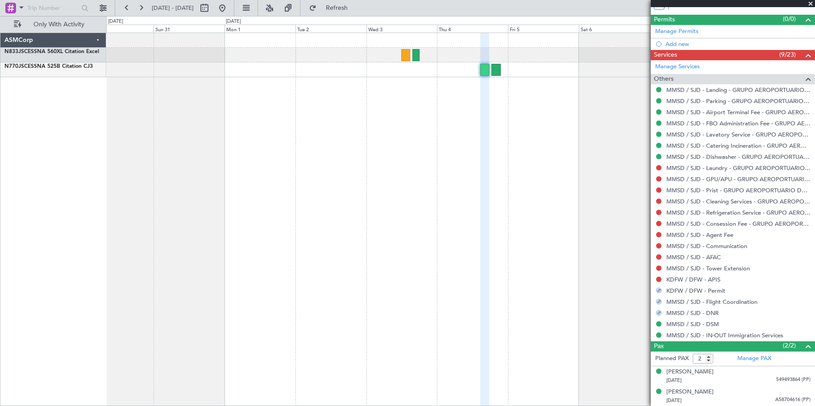
click at [662, 277] on div "KDFW / DFW - APIS" at bounding box center [733, 279] width 164 height 11
click at [659, 277] on button at bounding box center [658, 279] width 5 height 5
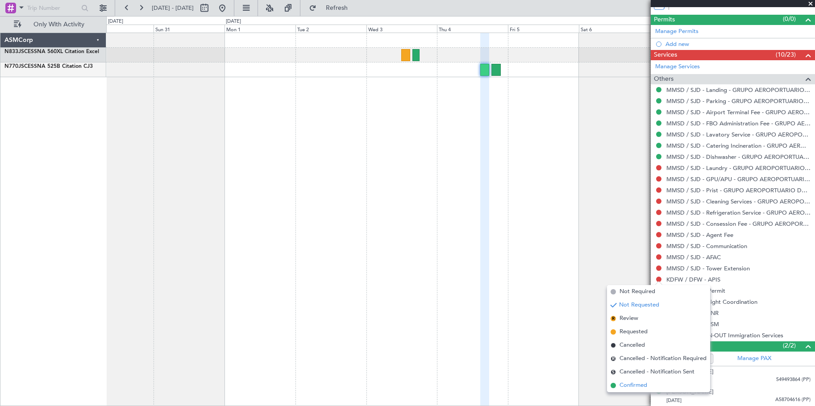
click at [618, 387] on li "Confirmed" at bounding box center [658, 385] width 103 height 13
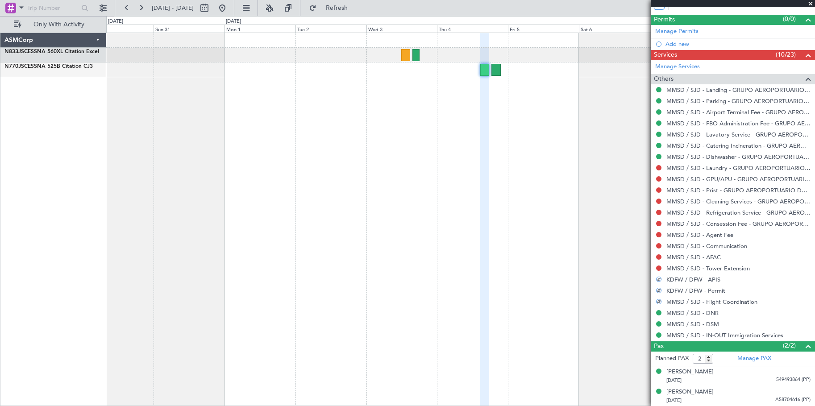
click at [660, 170] on body "30 Aug 2025 - 09 Sep 2025 Refresh Quick Links Only With Activity ASMCorp N833JS…" at bounding box center [407, 203] width 815 height 406
click at [657, 166] on button at bounding box center [658, 167] width 5 height 5
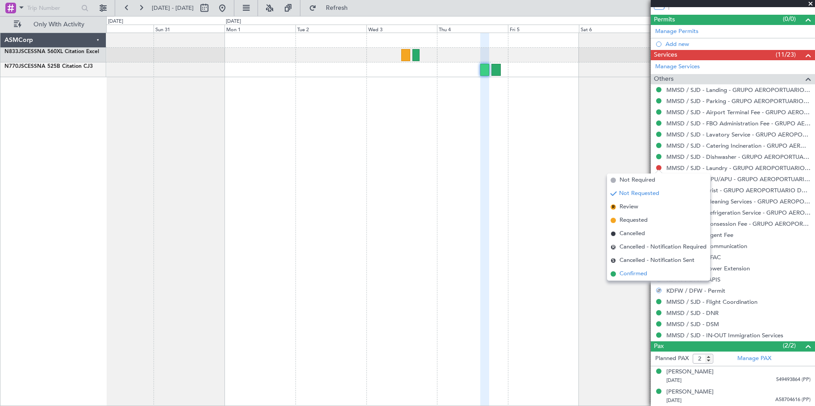
click at [618, 275] on li "Confirmed" at bounding box center [658, 273] width 103 height 13
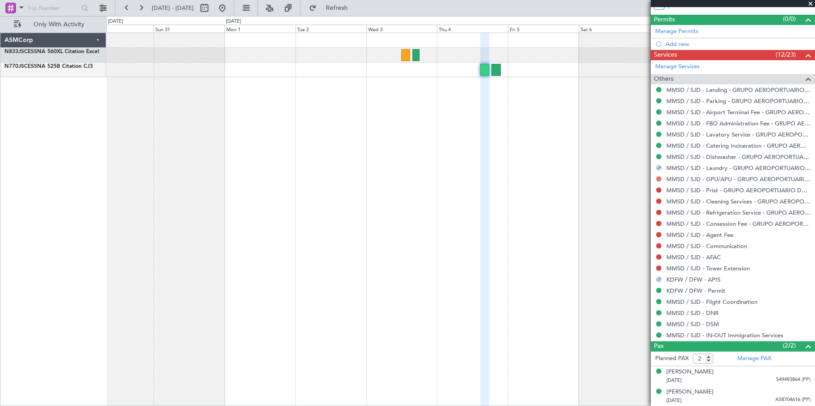
click at [660, 178] on button at bounding box center [658, 178] width 5 height 5
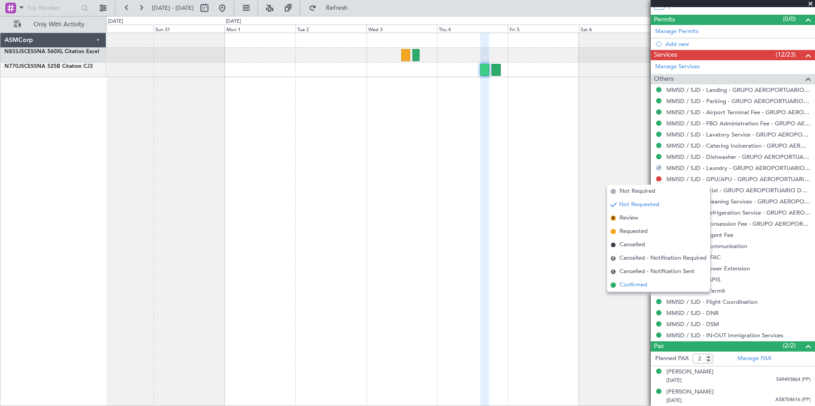
click at [640, 283] on span "Confirmed" at bounding box center [634, 285] width 28 height 9
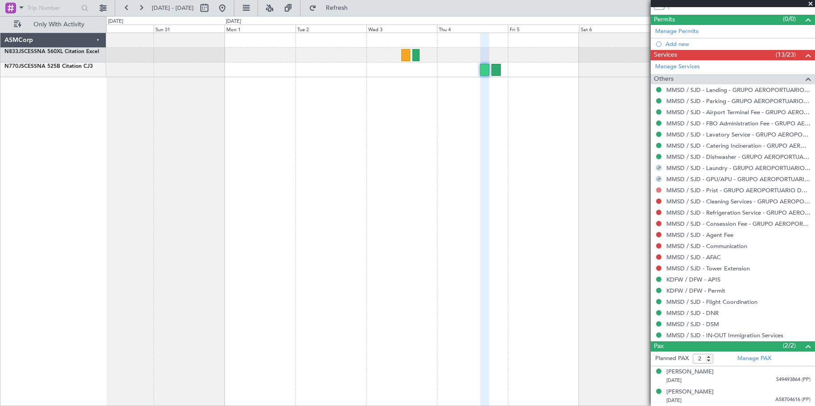
click at [660, 187] on div at bounding box center [658, 190] width 7 height 7
click at [658, 190] on button at bounding box center [658, 189] width 5 height 5
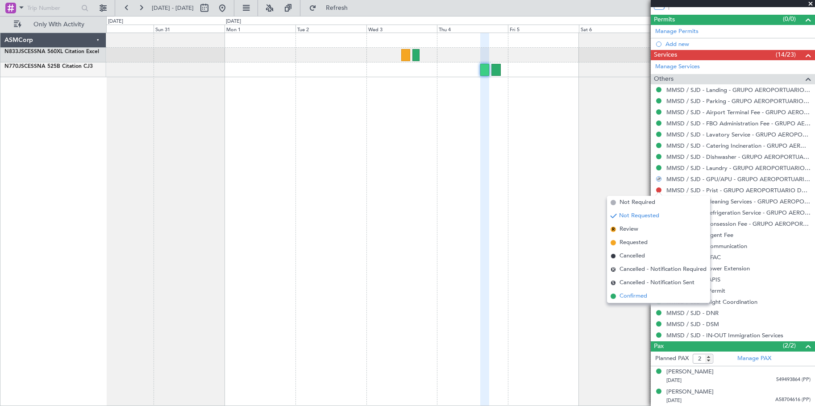
click at [624, 295] on span "Confirmed" at bounding box center [634, 296] width 28 height 9
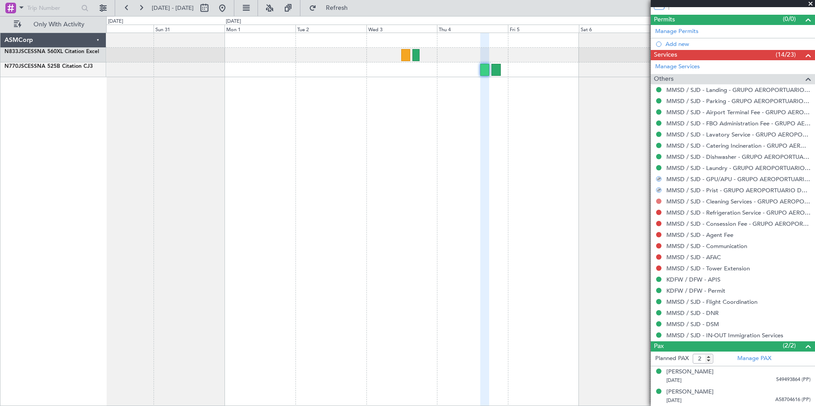
click at [657, 203] on button at bounding box center [658, 201] width 5 height 5
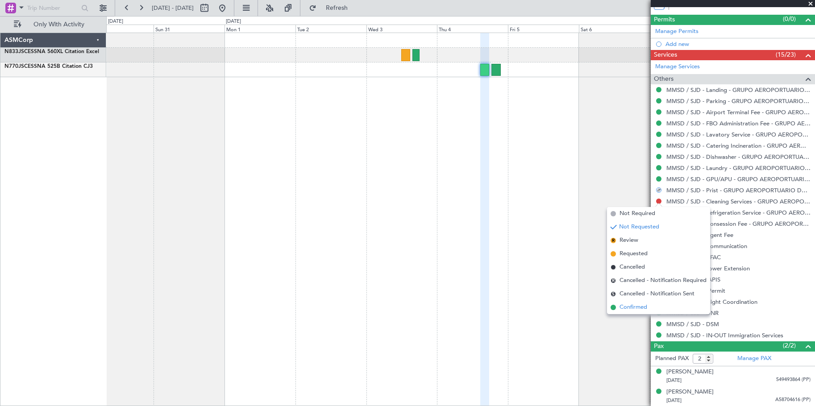
click at [628, 309] on span "Confirmed" at bounding box center [634, 307] width 28 height 9
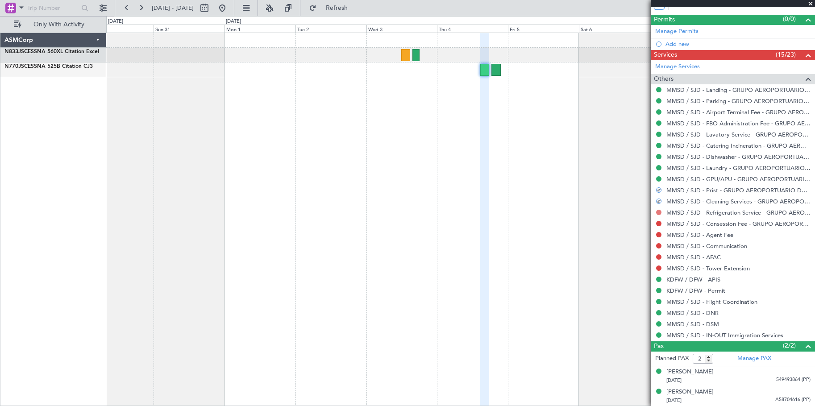
click at [657, 210] on button at bounding box center [658, 212] width 5 height 5
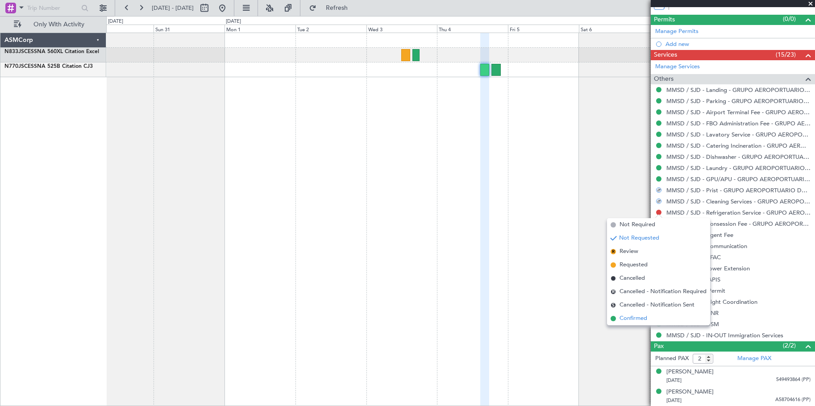
click at [628, 316] on span "Confirmed" at bounding box center [634, 318] width 28 height 9
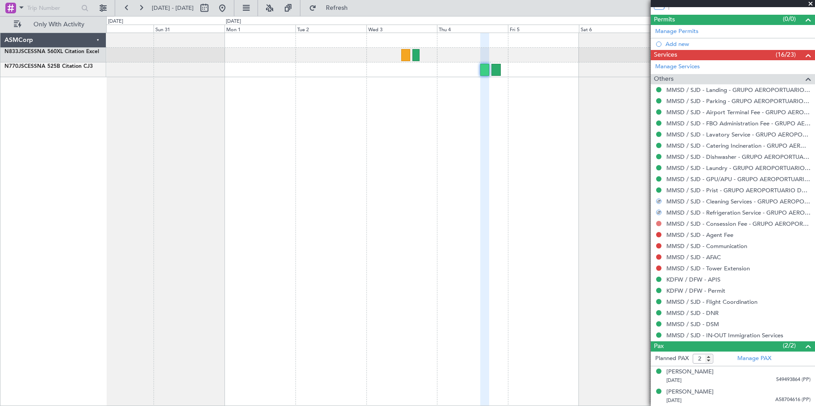
click at [659, 225] on button at bounding box center [658, 223] width 5 height 5
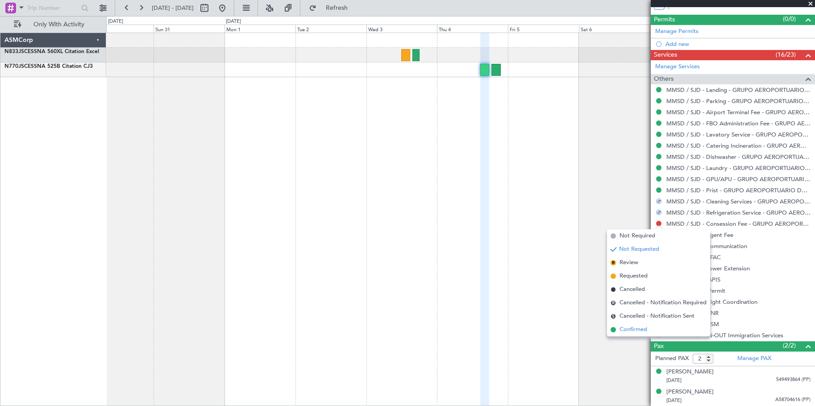
click at [639, 326] on span "Confirmed" at bounding box center [634, 329] width 28 height 9
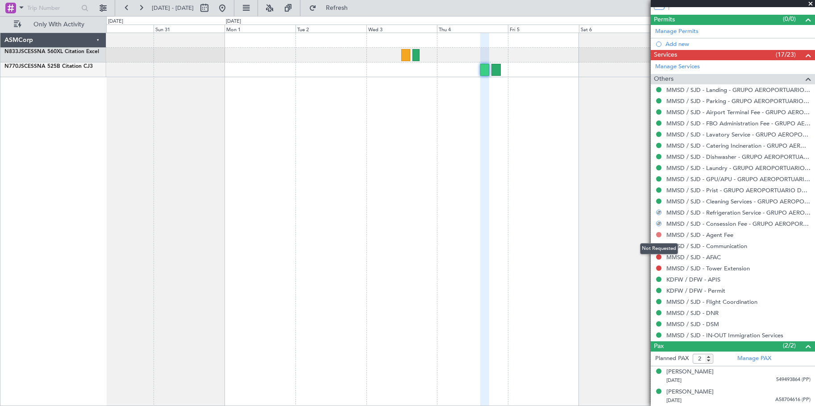
click at [658, 236] on button at bounding box center [658, 234] width 5 height 5
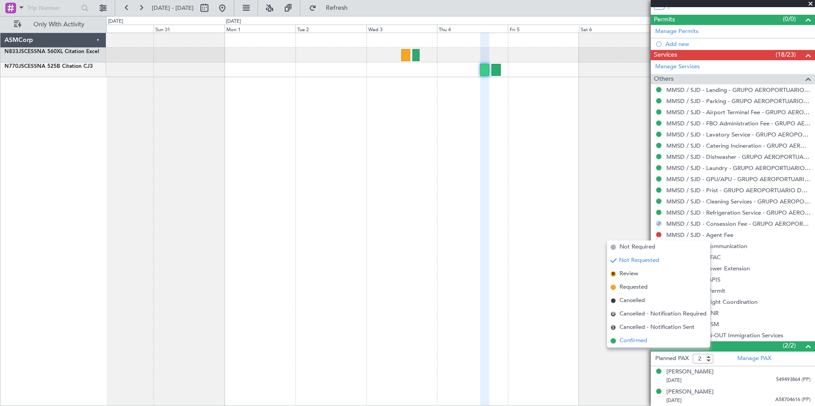
click at [632, 341] on span "Confirmed" at bounding box center [634, 341] width 28 height 9
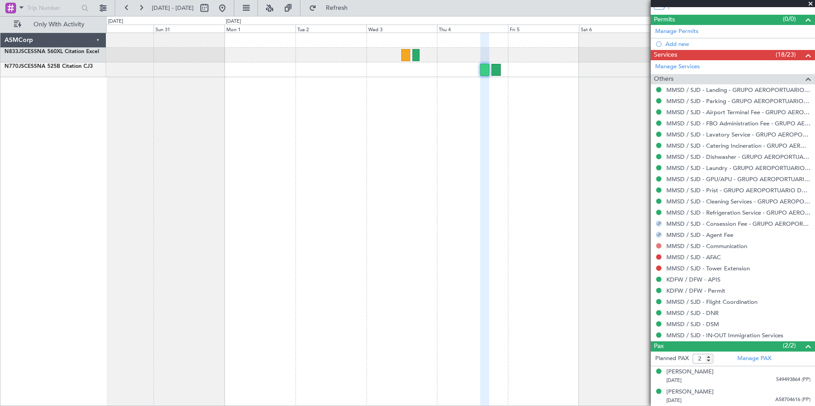
click at [661, 246] on button at bounding box center [658, 245] width 5 height 5
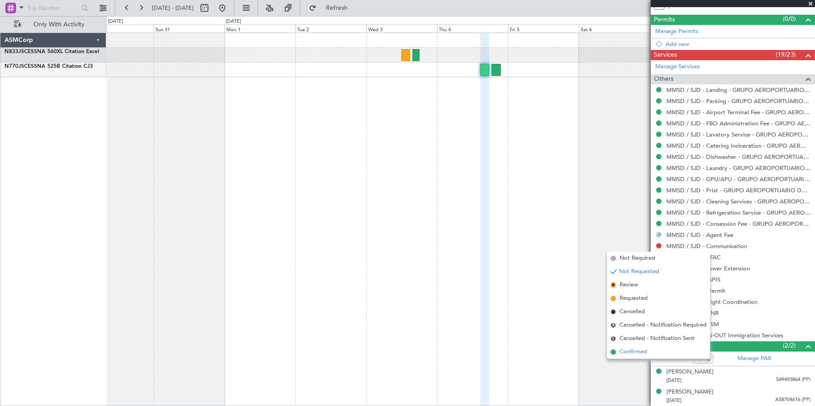
click at [636, 349] on span "Confirmed" at bounding box center [634, 352] width 28 height 9
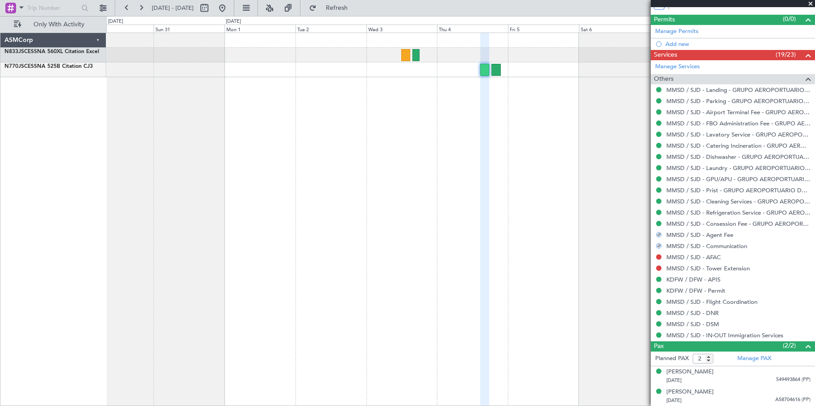
click at [659, 254] on div at bounding box center [658, 257] width 7 height 7
click at [658, 256] on button at bounding box center [658, 256] width 5 height 5
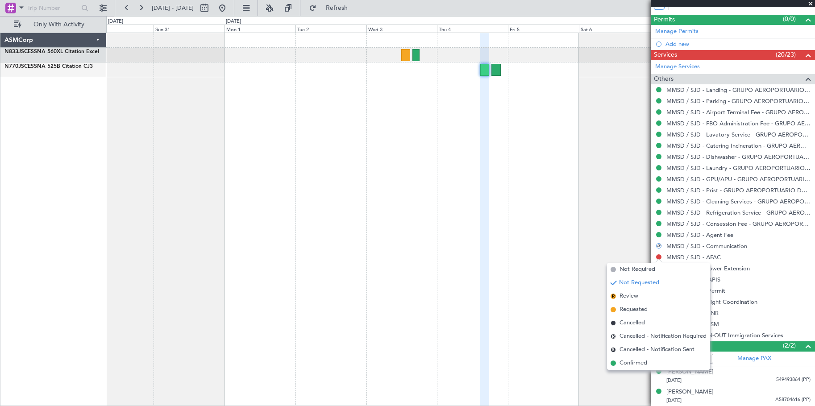
click at [622, 366] on span "Confirmed" at bounding box center [634, 363] width 28 height 9
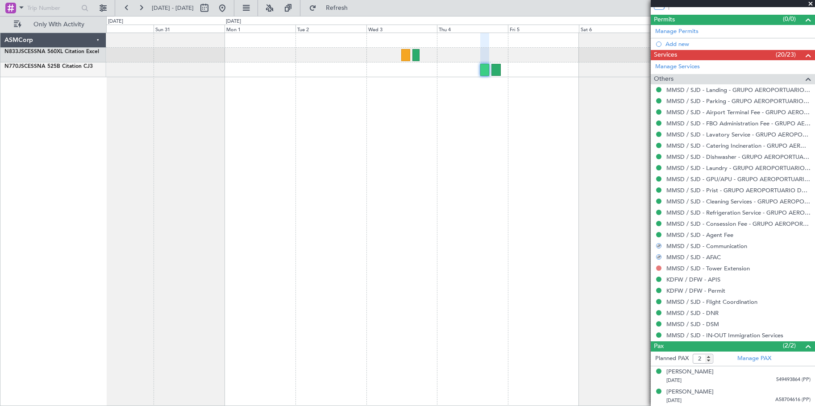
click at [657, 270] on button at bounding box center [658, 268] width 5 height 5
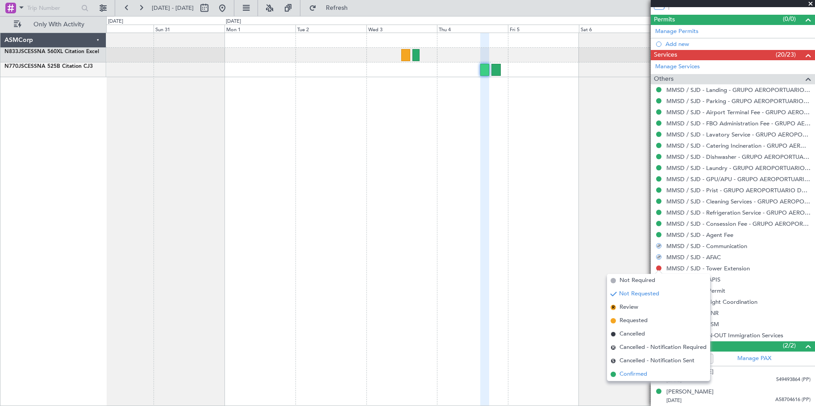
click at [635, 374] on span "Confirmed" at bounding box center [634, 374] width 28 height 9
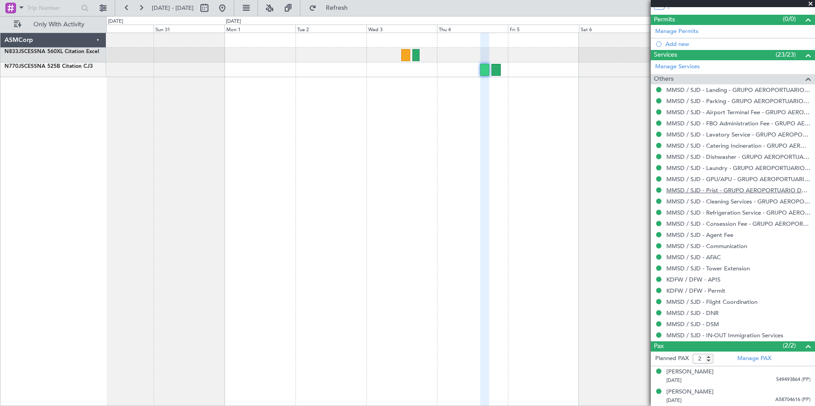
scroll to position [0, 0]
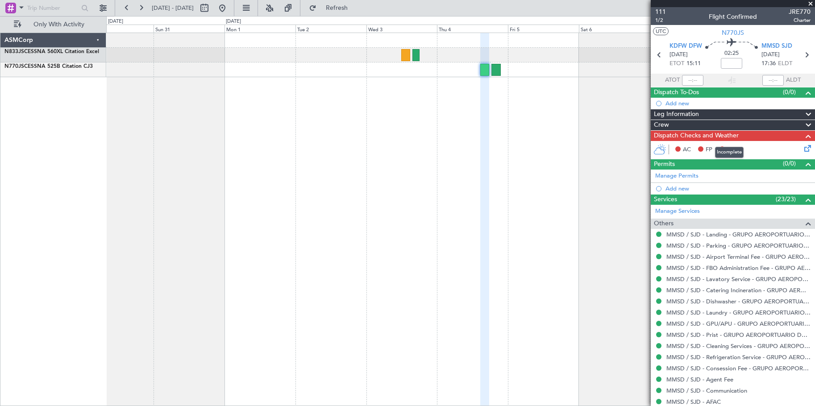
click at [735, 136] on span "Dispatch Checks and Weather" at bounding box center [696, 136] width 85 height 10
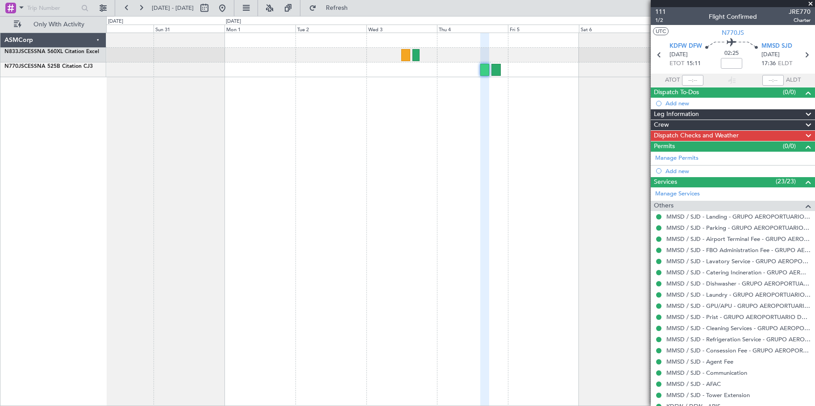
click at [747, 147] on div "Permits (0/0)" at bounding box center [733, 146] width 164 height 10
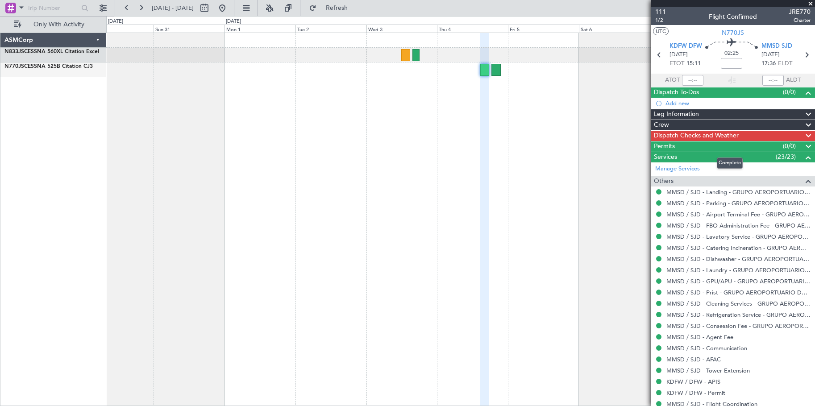
click at [737, 154] on mat-tooltip-component "Complete" at bounding box center [730, 163] width 38 height 24
click at [733, 160] on div "Complete" at bounding box center [730, 163] width 26 height 11
click at [645, 156] on div at bounding box center [460, 220] width 709 height 374
click at [661, 156] on span "Services" at bounding box center [665, 157] width 23 height 10
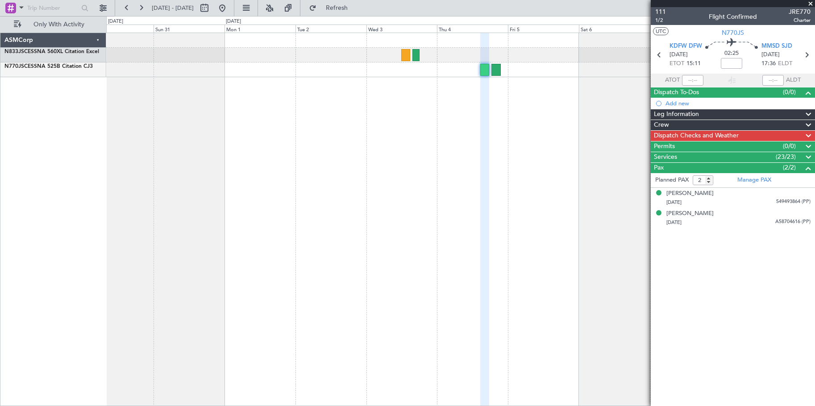
click at [666, 166] on div "Pax (2/2)" at bounding box center [733, 168] width 164 height 10
click at [667, 120] on span "Crew" at bounding box center [661, 125] width 15 height 10
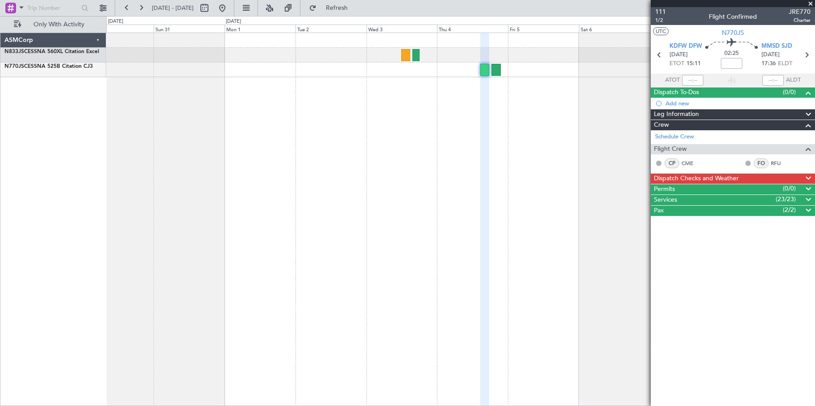
click at [659, 166] on div at bounding box center [658, 163] width 7 height 7
click at [674, 162] on div "CP" at bounding box center [672, 163] width 15 height 10
click at [680, 133] on link "Schedule Crew" at bounding box center [674, 137] width 39 height 9
click at [696, 116] on span "Leg Information" at bounding box center [676, 114] width 45 height 10
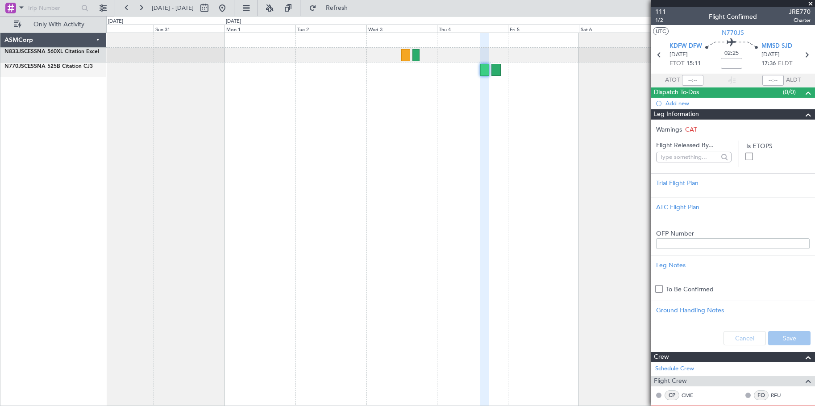
click at [655, 287] on span at bounding box center [659, 289] width 8 height 8
click at [662, 286] on input "checkbox" at bounding box center [662, 286] width 0 height 0
click at [787, 339] on button "Save" at bounding box center [789, 338] width 42 height 14
click at [698, 157] on input "text" at bounding box center [689, 156] width 58 height 13
type input "ASM"
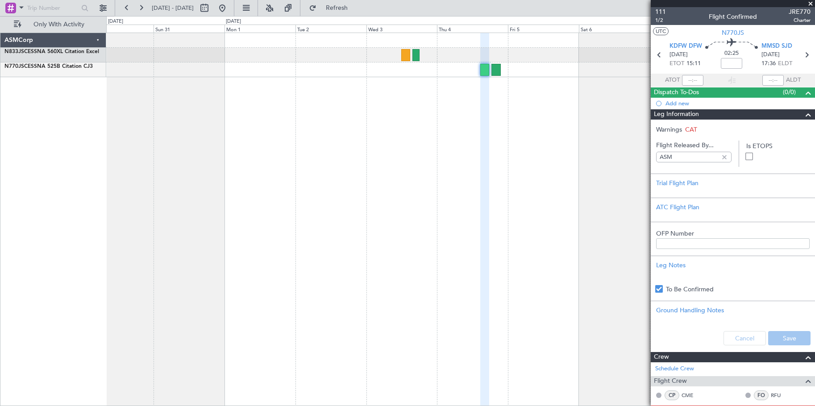
click at [720, 156] on div at bounding box center [725, 157] width 10 height 10
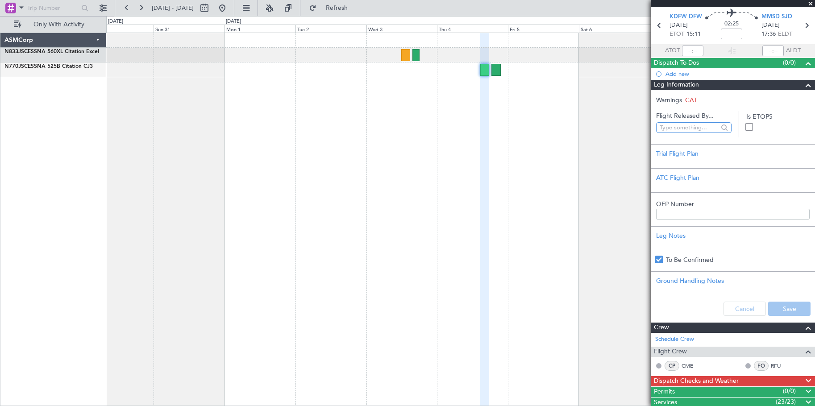
scroll to position [42, 0]
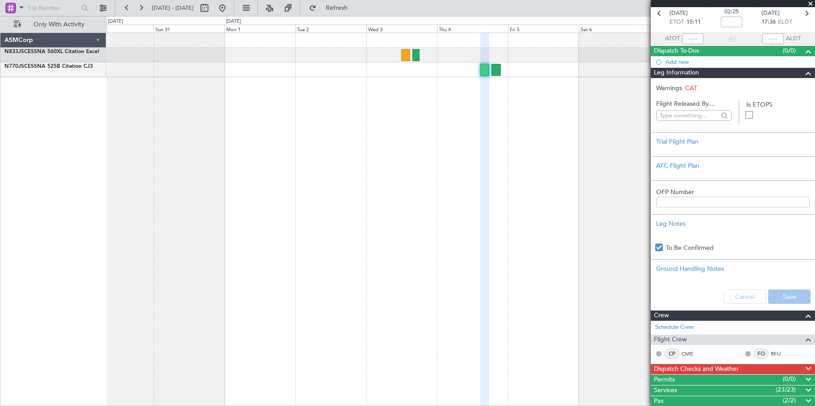
click at [698, 78] on section "Warnings CAT Flight Released By... Is ETOPS Trial Flight Plan ATC Flight Plan O…" at bounding box center [733, 194] width 164 height 232
click at [698, 76] on span "Leg Information" at bounding box center [676, 73] width 45 height 10
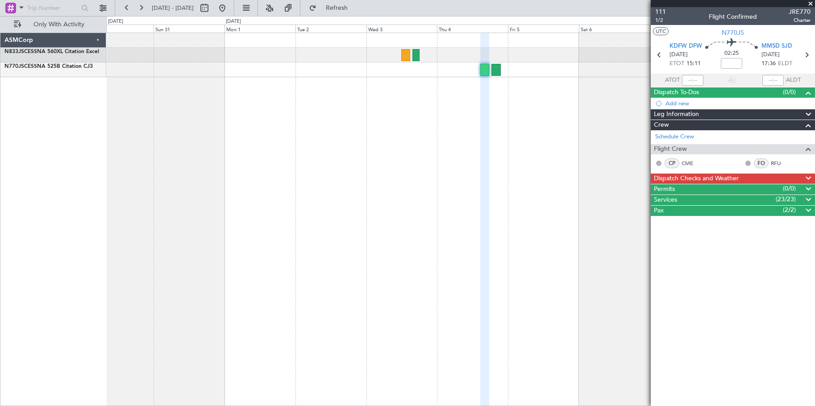
scroll to position [0, 0]
click at [684, 87] on mat-tooltip-component "Estimated Take-Off Time" at bounding box center [693, 80] width 71 height 24
click at [678, 98] on div "Add new" at bounding box center [733, 103] width 164 height 11
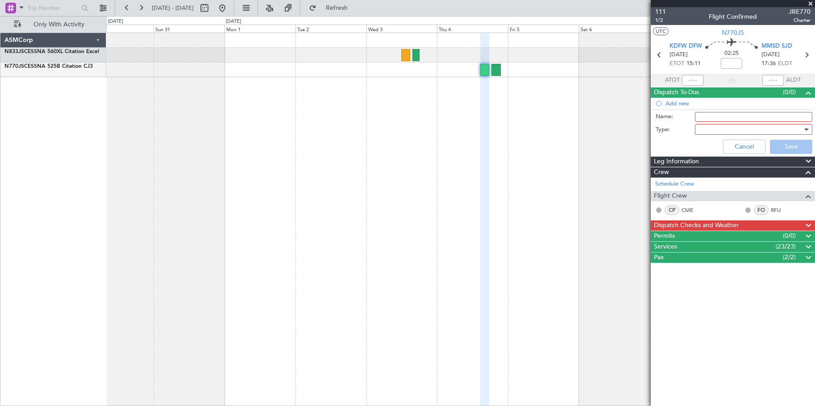
click at [674, 89] on span "Dispatch To-Dos" at bounding box center [676, 92] width 45 height 10
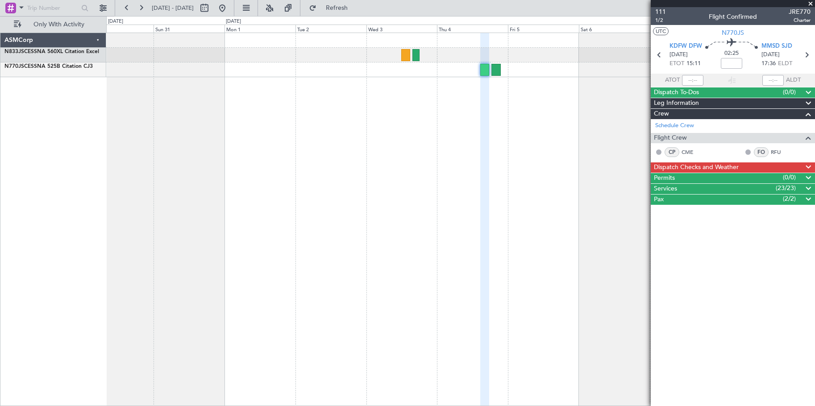
click at [669, 115] on div "Crew" at bounding box center [733, 114] width 164 height 10
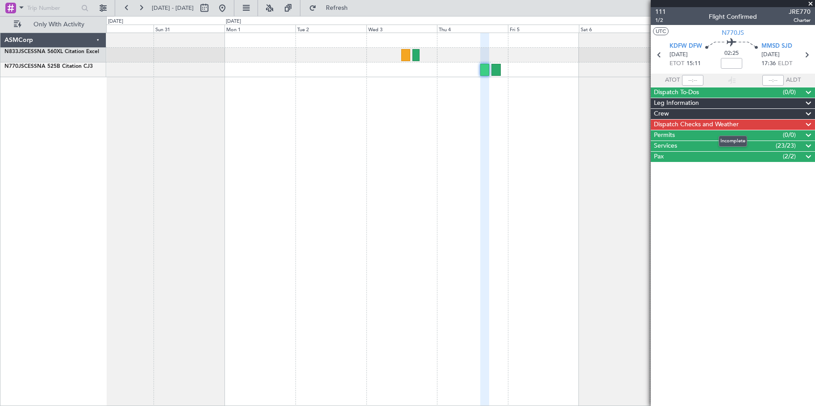
click at [673, 125] on span "Dispatch Checks and Weather" at bounding box center [696, 125] width 85 height 10
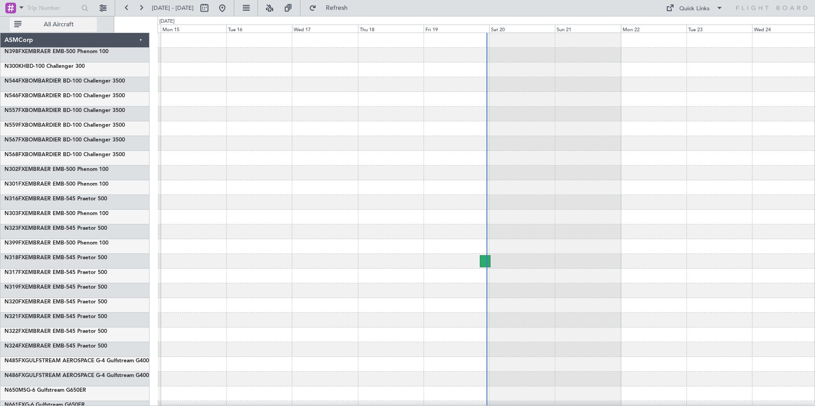
click at [70, 27] on span "All Aircraft" at bounding box center [58, 24] width 71 height 6
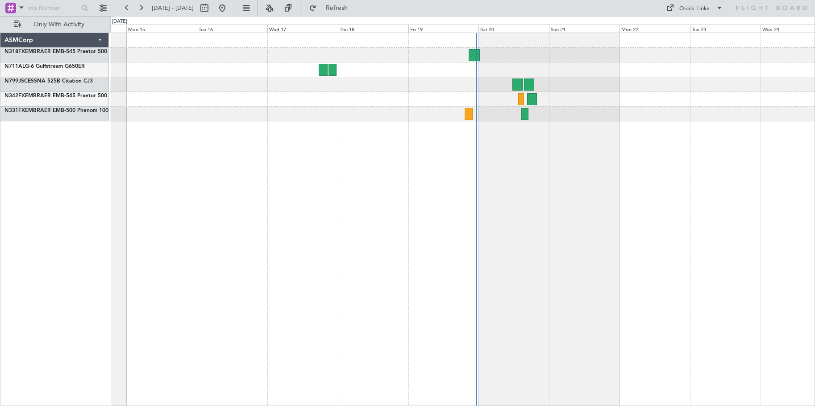
click at [603, 74] on div at bounding box center [462, 77] width 704 height 88
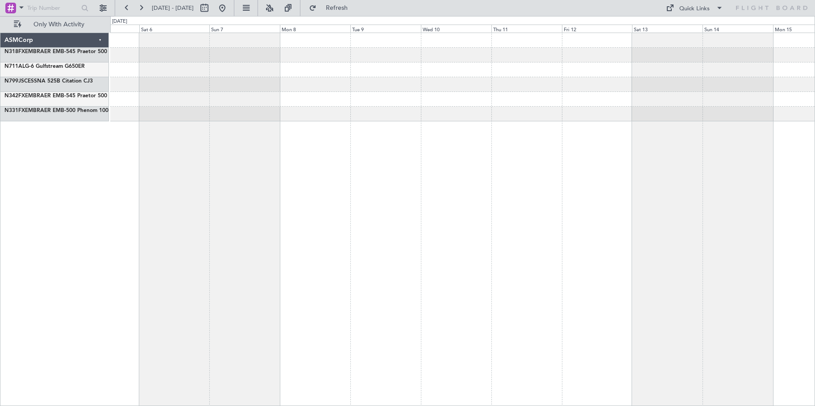
click at [732, 124] on div at bounding box center [462, 220] width 705 height 374
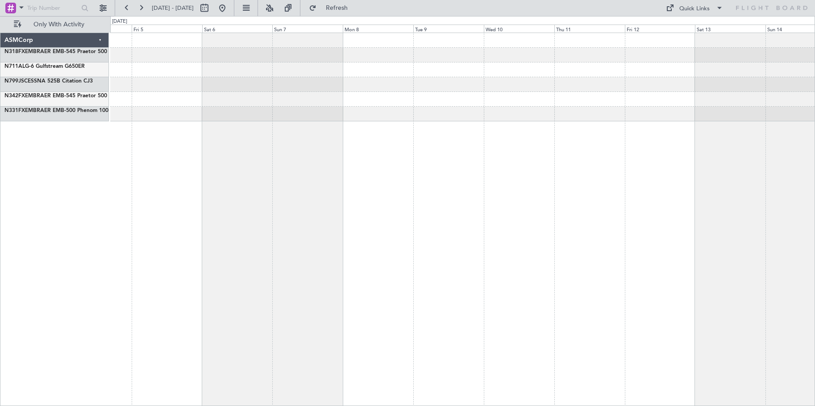
click at [517, 134] on div at bounding box center [462, 220] width 705 height 374
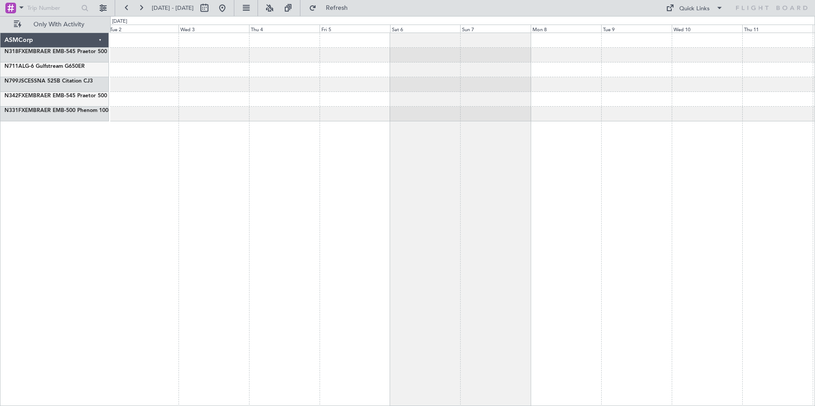
click at [222, 149] on div at bounding box center [462, 220] width 705 height 374
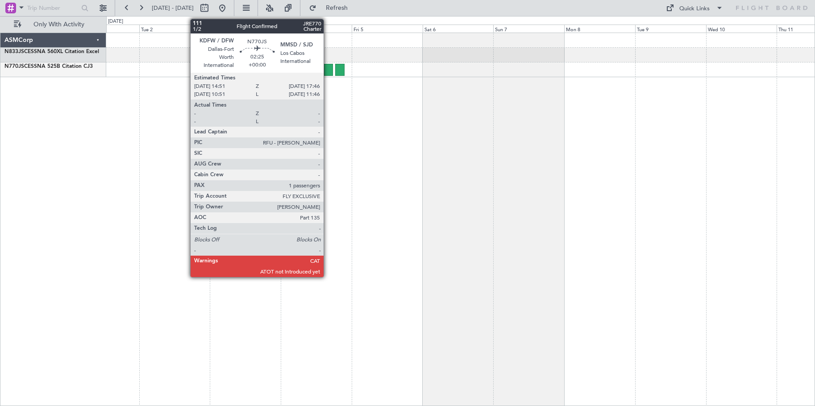
click at [327, 69] on div at bounding box center [328, 70] width 9 height 12
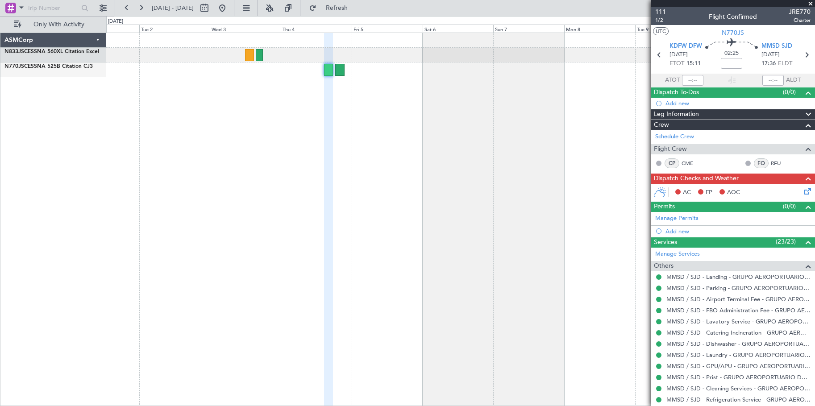
click at [785, 179] on div "Dispatch Checks and Weather" at bounding box center [733, 179] width 164 height 10
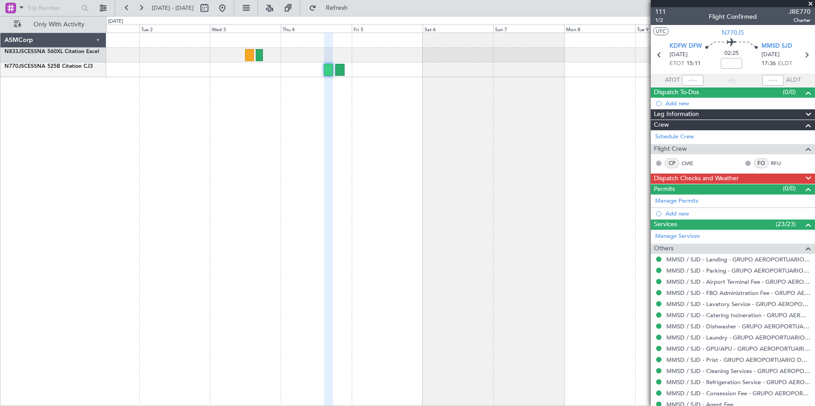
click at [758, 125] on div "Crew" at bounding box center [733, 125] width 164 height 10
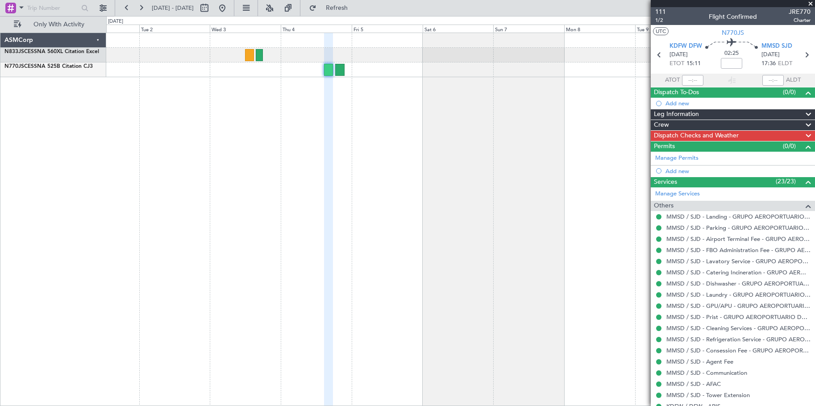
click at [760, 136] on div "Dispatch Checks and Weather" at bounding box center [733, 136] width 164 height 10
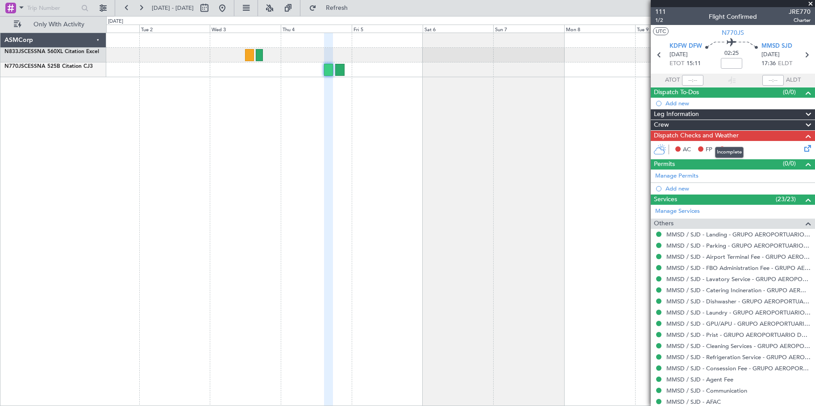
click at [760, 136] on div "Dispatch Checks and Weather" at bounding box center [733, 136] width 164 height 10
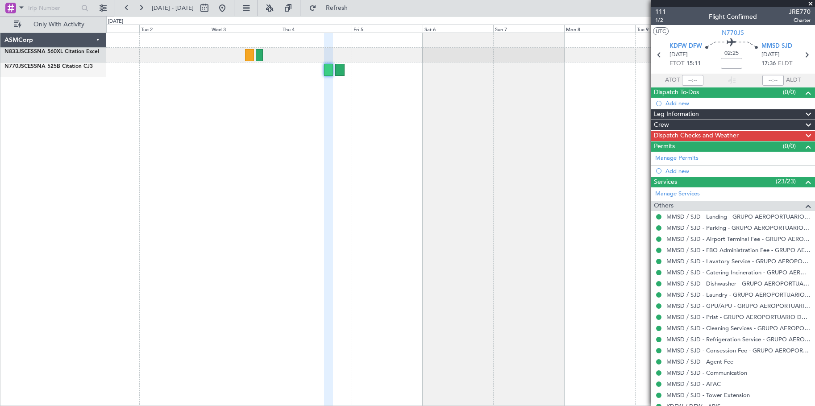
click at [760, 145] on div "Permits (0/0)" at bounding box center [733, 146] width 164 height 10
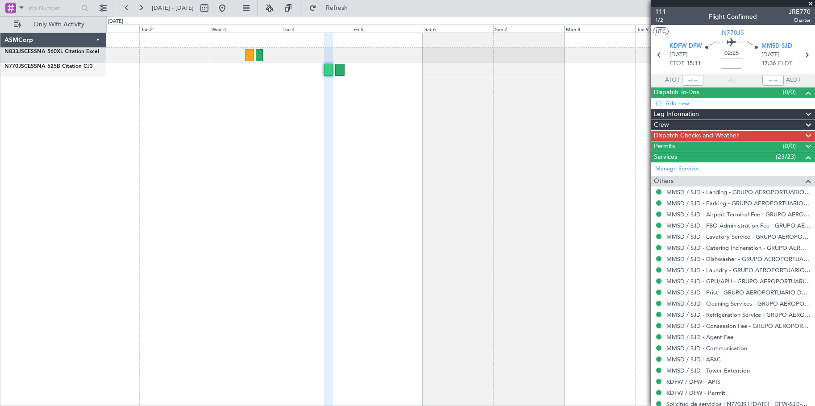
click at [755, 156] on div "Services (23/23)" at bounding box center [733, 157] width 164 height 10
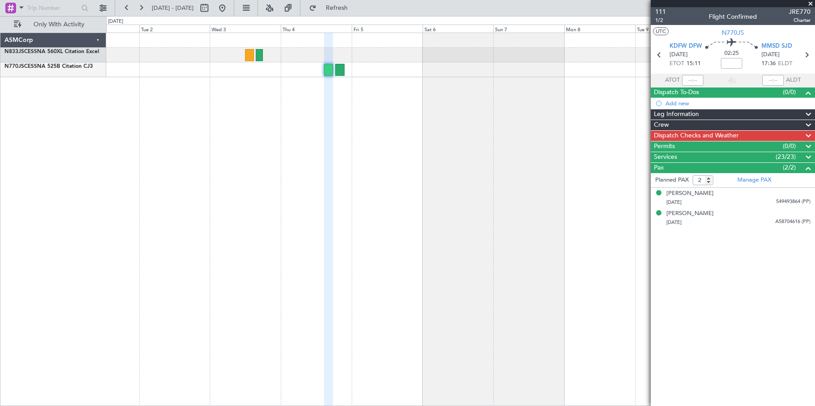
click at [728, 145] on div "Permits (0/0)" at bounding box center [733, 146] width 164 height 10
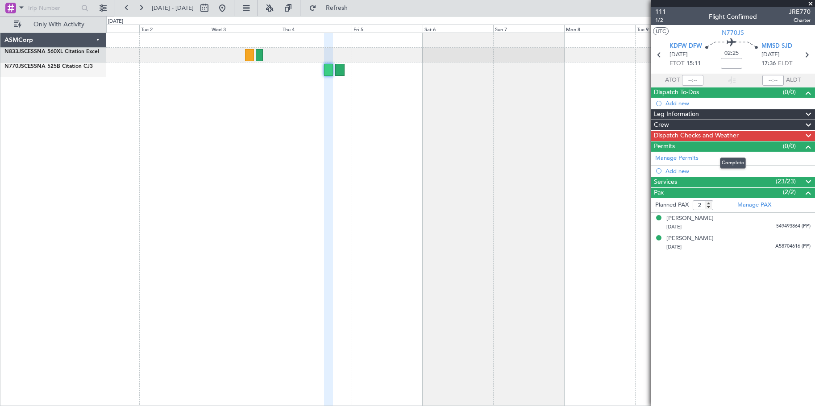
click at [728, 145] on div "Permits (0/0)" at bounding box center [733, 146] width 164 height 10
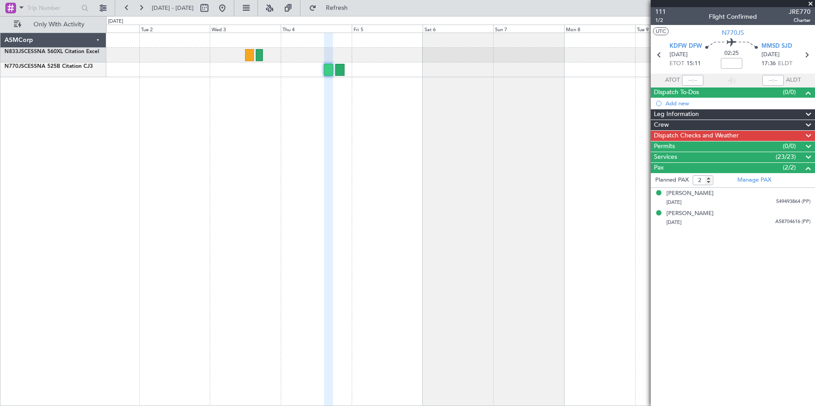
click at [677, 168] on div "Pax (2/2)" at bounding box center [733, 168] width 164 height 10
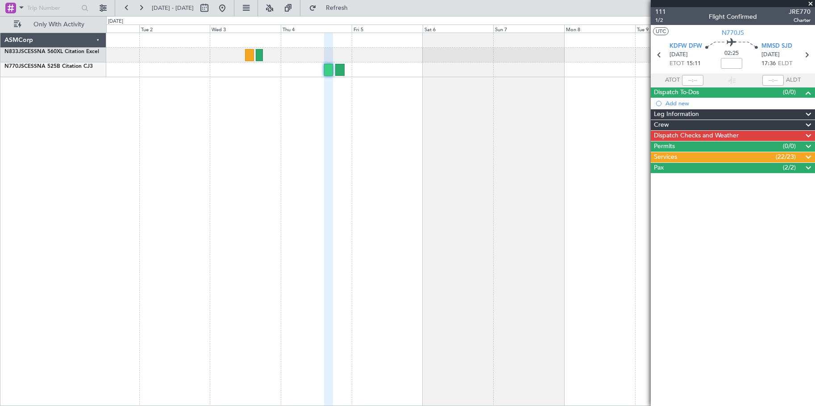
click at [692, 156] on div "Services (22/23)" at bounding box center [733, 157] width 164 height 10
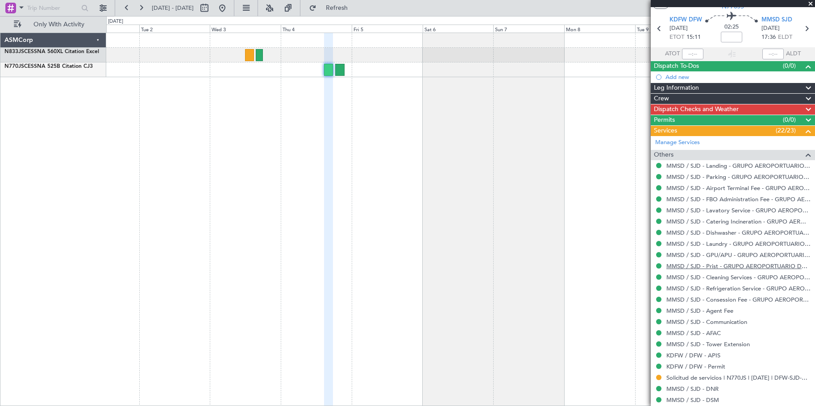
scroll to position [47, 0]
